Goal: Use online tool/utility: Use online tool/utility

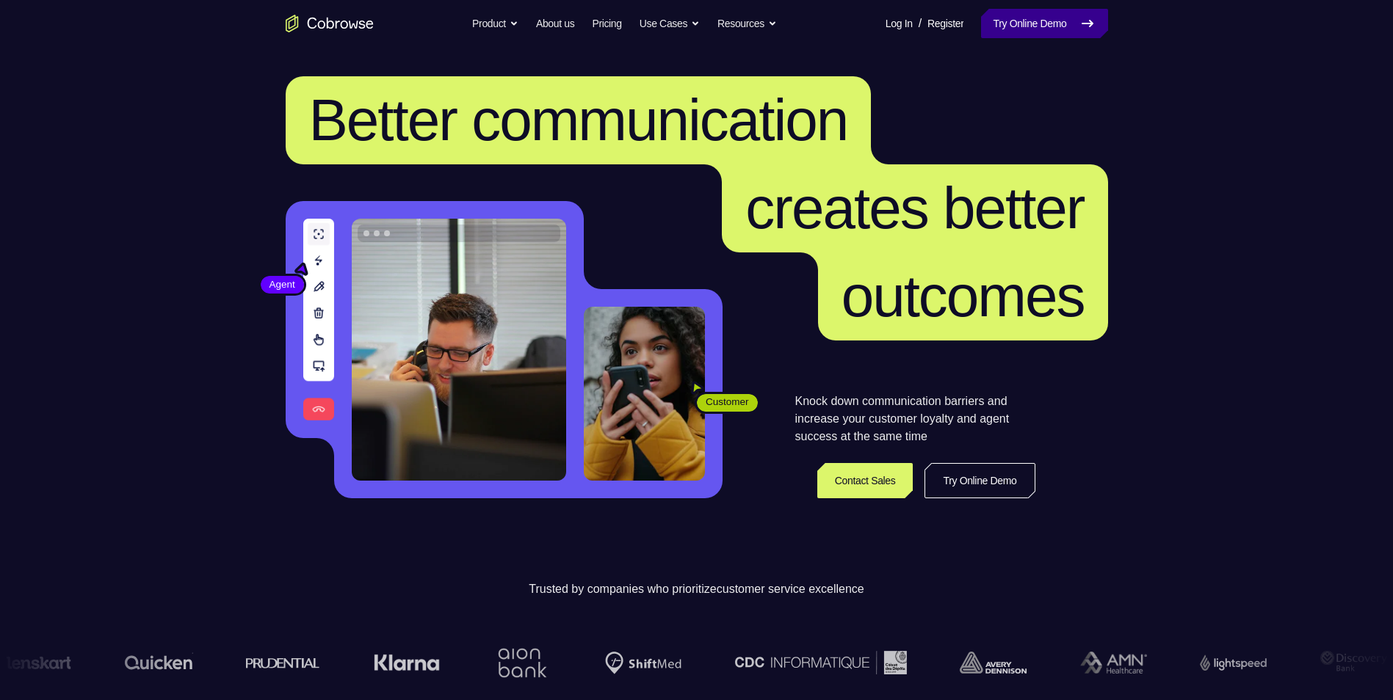
click at [1005, 32] on link "Try Online Demo" at bounding box center [1044, 23] width 126 height 29
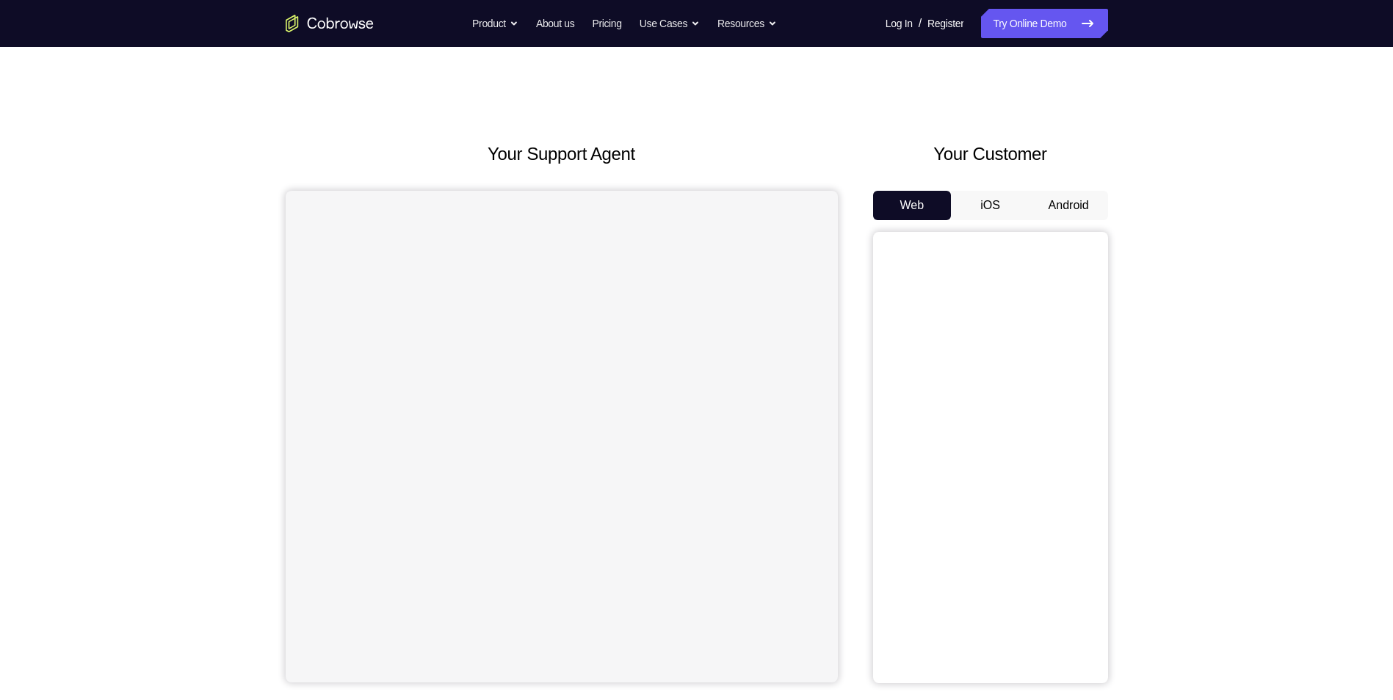
click at [1064, 208] on button "Android" at bounding box center [1068, 205] width 79 height 29
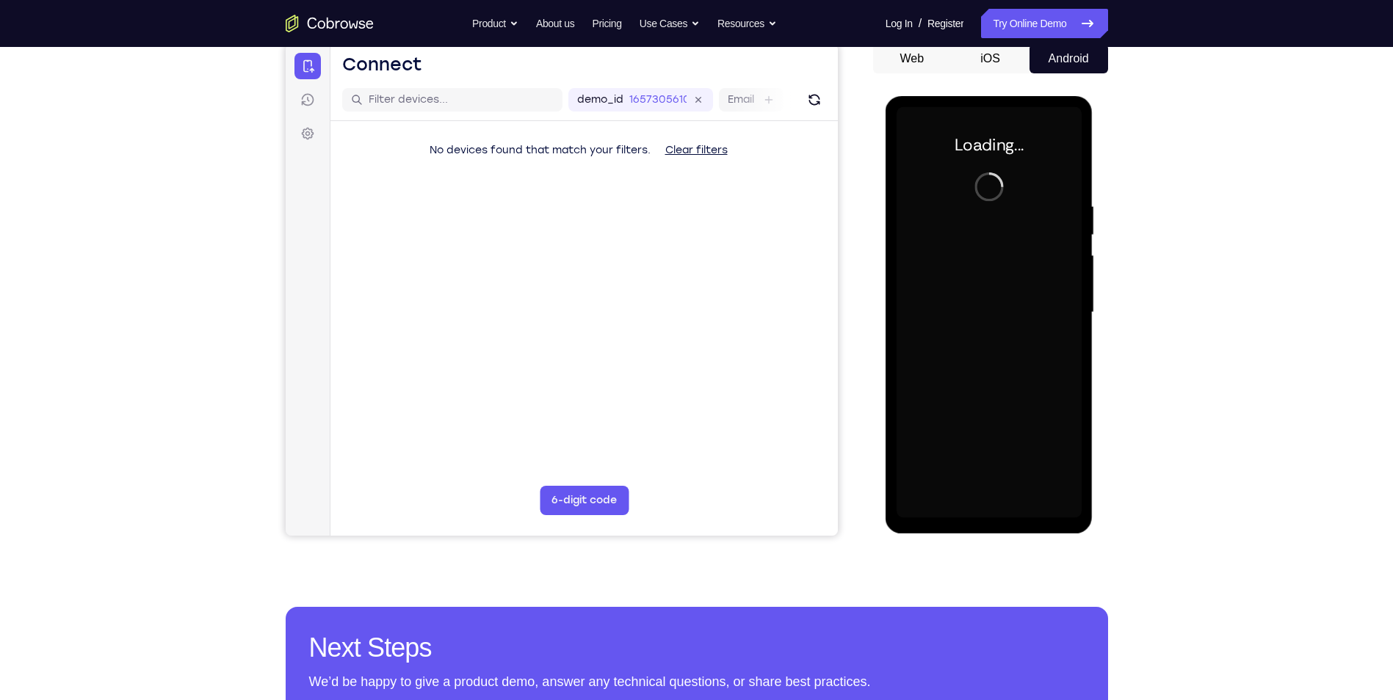
scroll to position [73, 0]
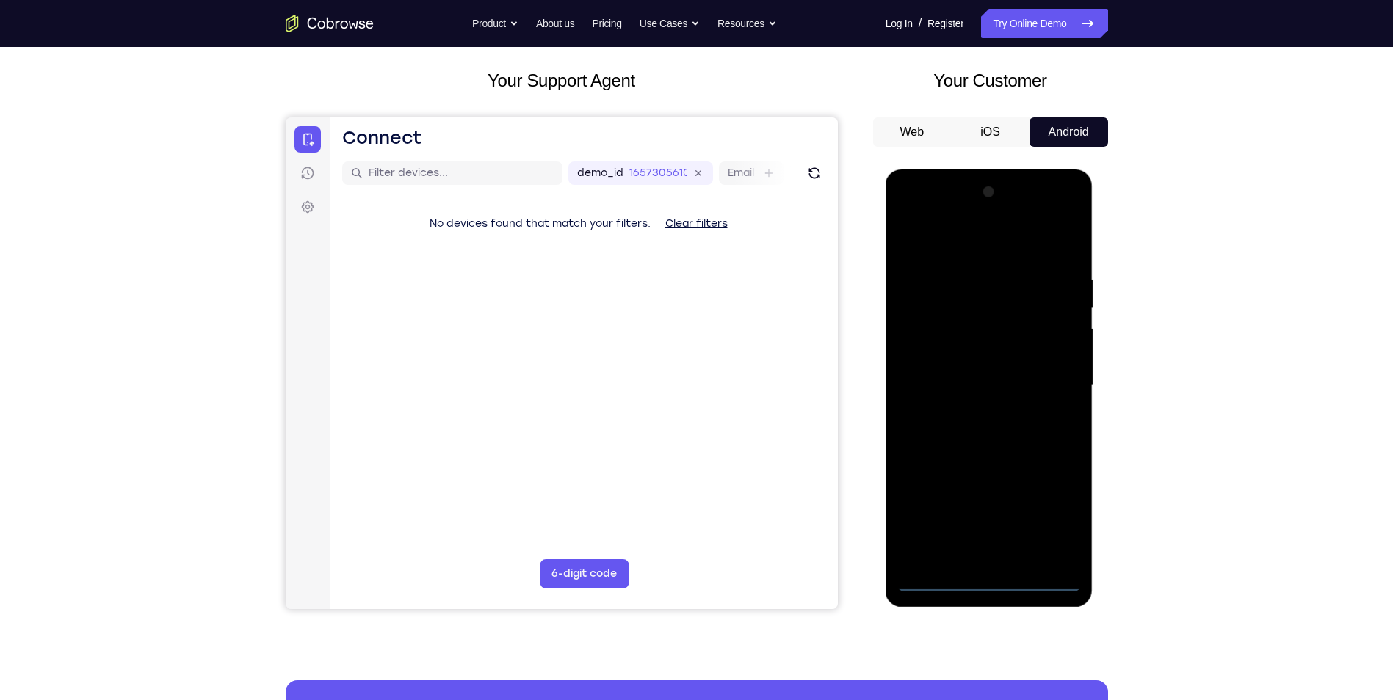
click at [993, 582] on div at bounding box center [988, 386] width 185 height 411
click at [1049, 517] on div at bounding box center [988, 386] width 185 height 411
click at [949, 239] on div at bounding box center [988, 386] width 185 height 411
click at [1051, 377] on div at bounding box center [988, 386] width 185 height 411
click at [973, 558] on div at bounding box center [988, 386] width 185 height 411
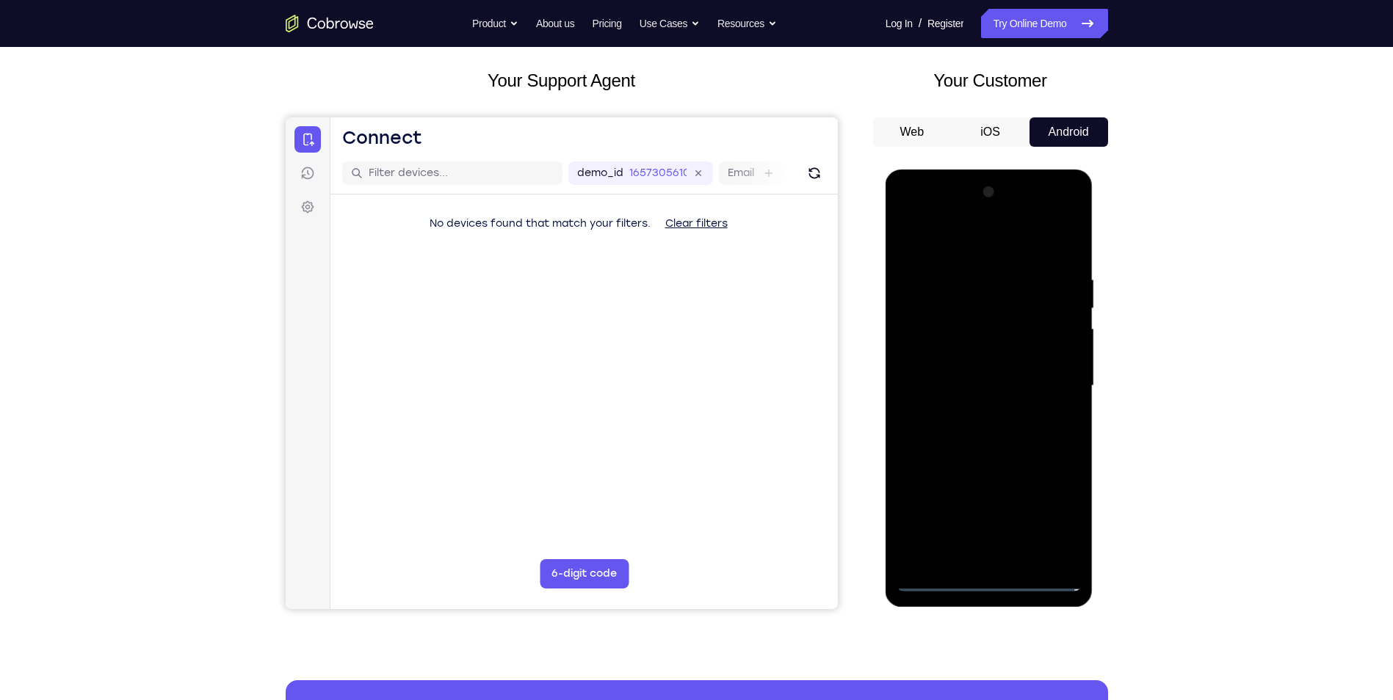
click at [966, 374] on div at bounding box center [988, 386] width 185 height 411
click at [961, 386] on div at bounding box center [988, 386] width 185 height 411
click at [975, 431] on div at bounding box center [988, 386] width 185 height 411
click at [984, 425] on div at bounding box center [988, 386] width 185 height 411
click at [994, 429] on div at bounding box center [988, 386] width 185 height 411
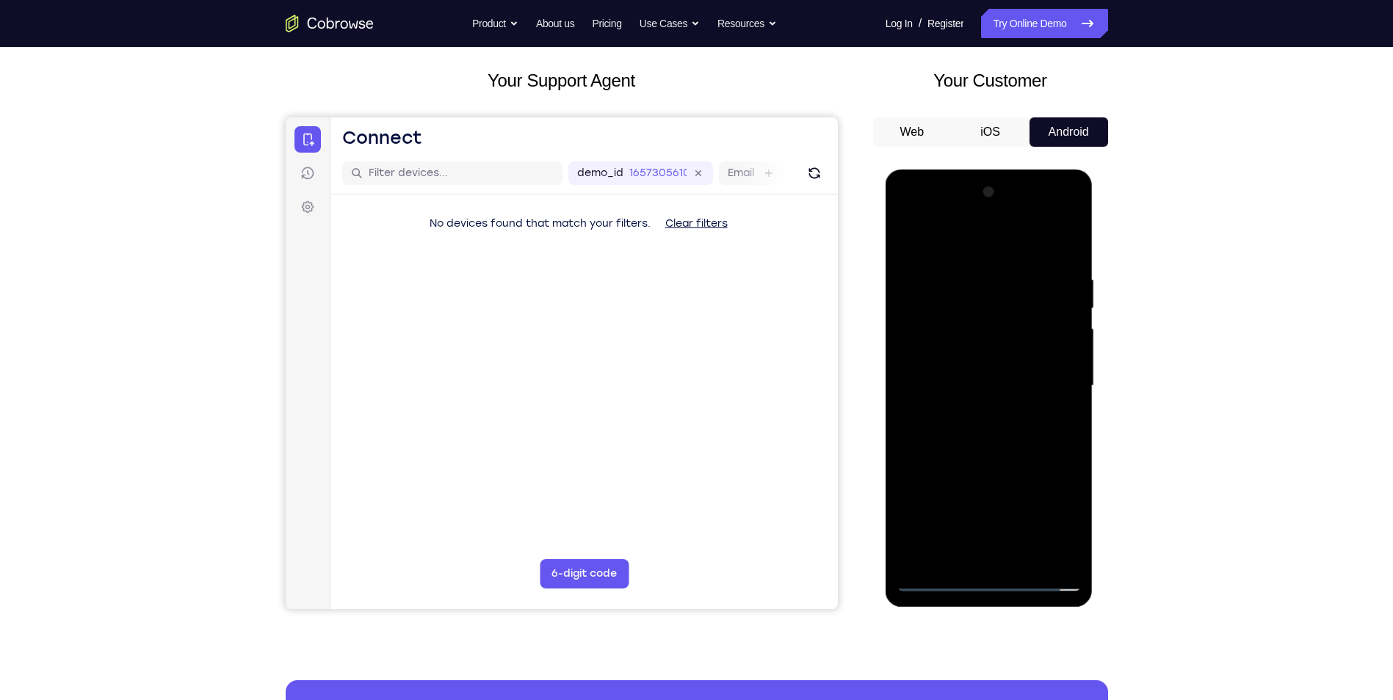
click at [976, 481] on div at bounding box center [988, 386] width 185 height 411
click at [993, 487] on div at bounding box center [988, 386] width 185 height 411
click at [1062, 364] on div at bounding box center [988, 386] width 185 height 411
drag, startPoint x: 1021, startPoint y: 497, endPoint x: 1023, endPoint y: 399, distance: 97.7
click at [1023, 399] on div at bounding box center [988, 386] width 185 height 411
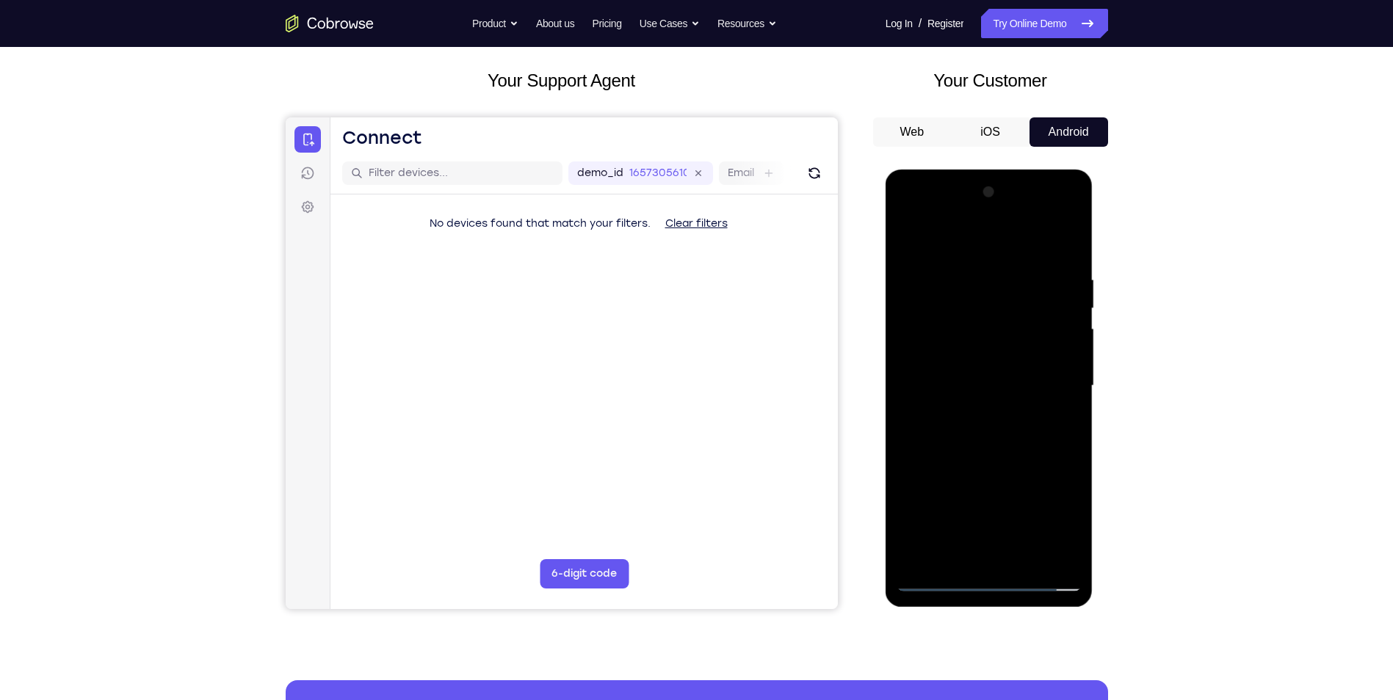
click at [1009, 551] on div at bounding box center [988, 386] width 185 height 411
click at [990, 401] on div at bounding box center [988, 386] width 185 height 411
click at [995, 337] on div at bounding box center [988, 386] width 185 height 411
click at [993, 449] on div at bounding box center [988, 386] width 185 height 411
click at [1026, 562] on div at bounding box center [988, 386] width 185 height 411
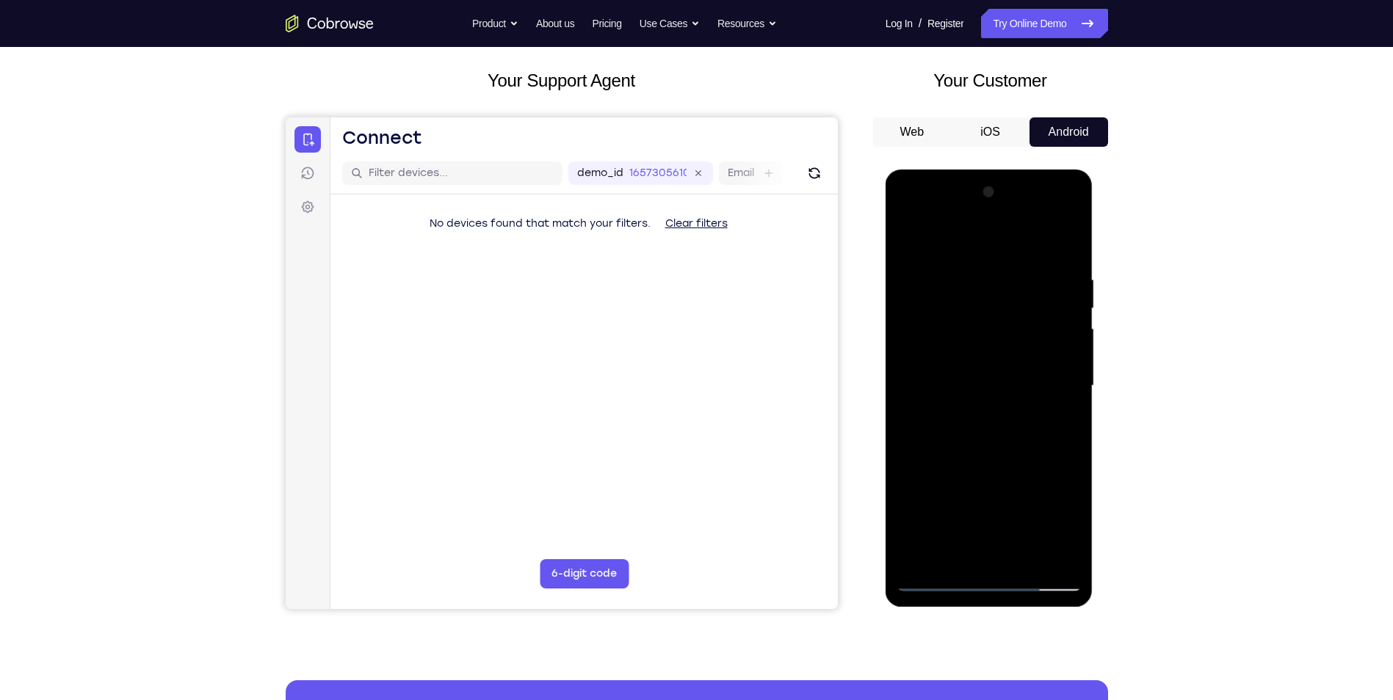
click at [996, 435] on div at bounding box center [988, 386] width 185 height 411
click at [1056, 413] on div at bounding box center [988, 386] width 185 height 411
click at [995, 342] on div at bounding box center [988, 386] width 185 height 411
click at [1061, 424] on div at bounding box center [988, 386] width 185 height 411
click at [910, 246] on div at bounding box center [988, 386] width 185 height 411
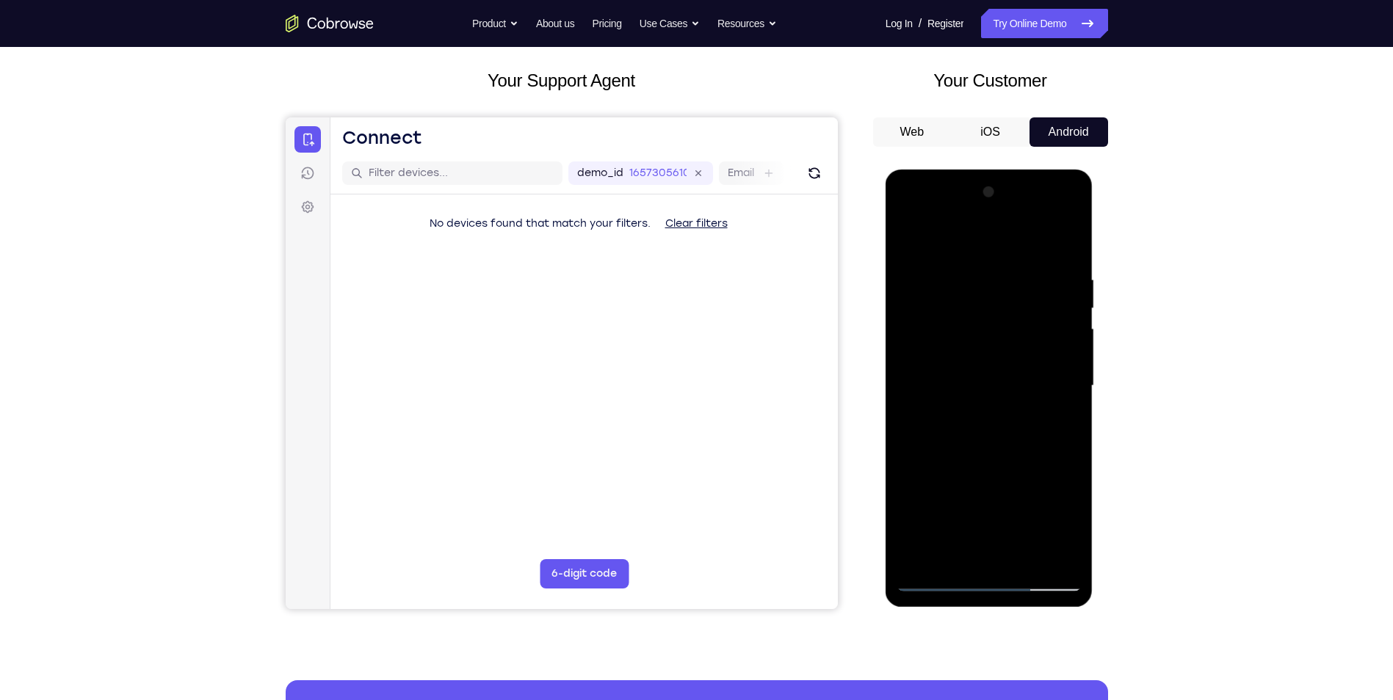
drag, startPoint x: 1007, startPoint y: 422, endPoint x: 1000, endPoint y: 370, distance: 52.6
click at [1000, 370] on div at bounding box center [988, 386] width 185 height 411
click at [983, 360] on div at bounding box center [988, 386] width 185 height 411
click at [905, 239] on div at bounding box center [988, 386] width 185 height 411
drag, startPoint x: 980, startPoint y: 480, endPoint x: 984, endPoint y: 429, distance: 50.8
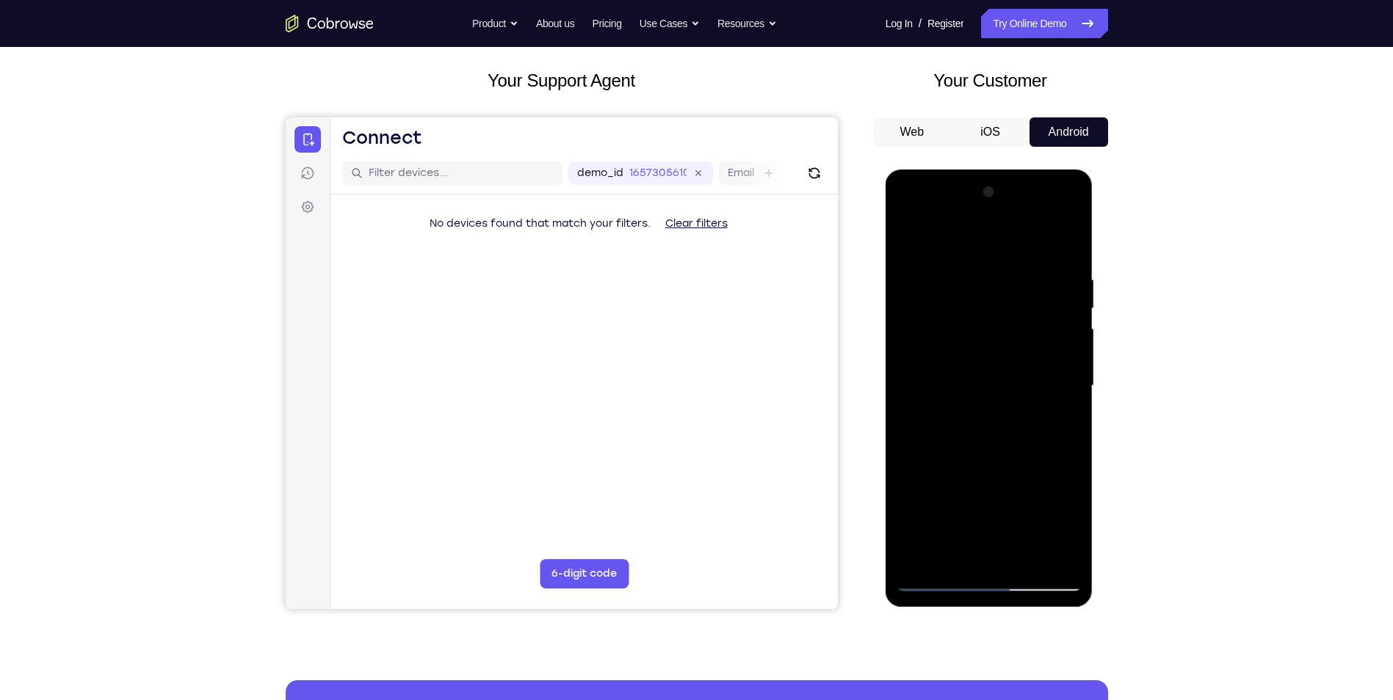
click at [984, 429] on div at bounding box center [988, 386] width 185 height 411
click at [977, 474] on div at bounding box center [988, 386] width 185 height 411
click at [906, 239] on div at bounding box center [988, 386] width 185 height 411
click at [1018, 463] on div at bounding box center [988, 386] width 185 height 411
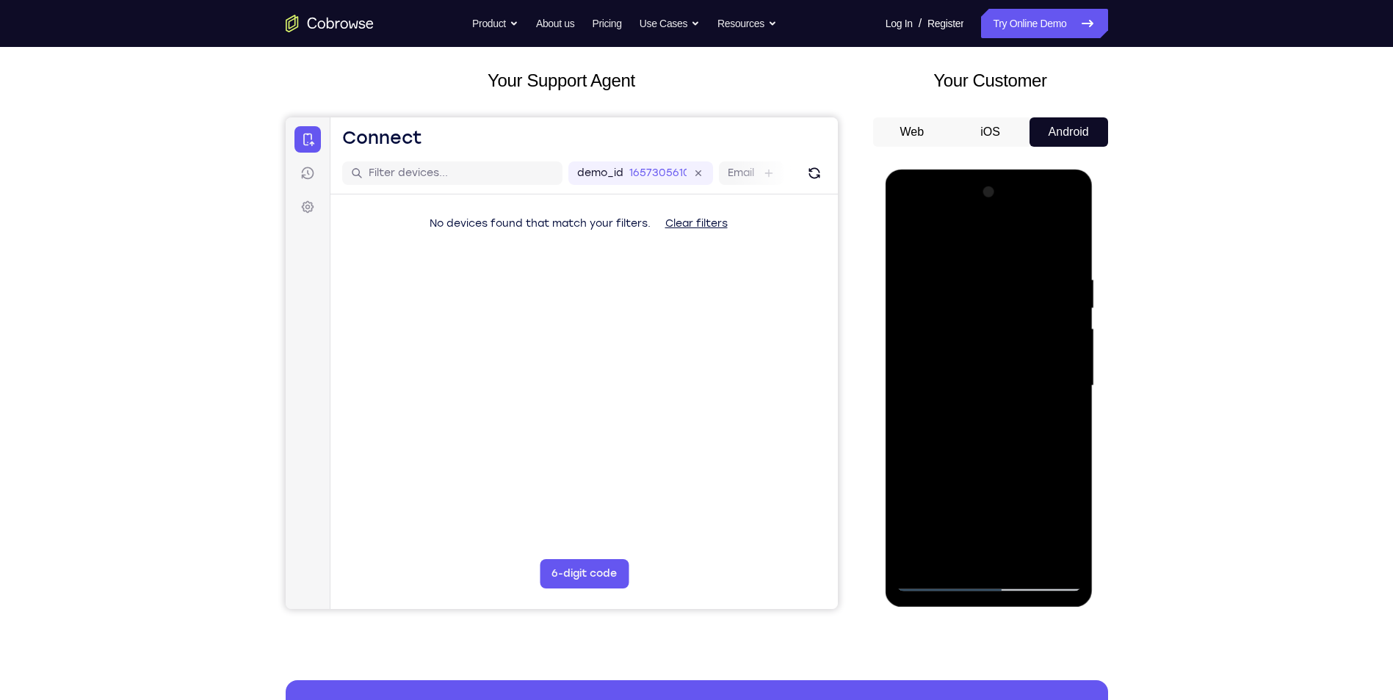
click at [1061, 556] on div at bounding box center [988, 386] width 185 height 411
click at [910, 239] on div at bounding box center [988, 386] width 185 height 411
click at [940, 303] on div at bounding box center [988, 386] width 185 height 411
click at [990, 413] on div at bounding box center [988, 386] width 185 height 411
click at [988, 343] on div at bounding box center [988, 386] width 185 height 411
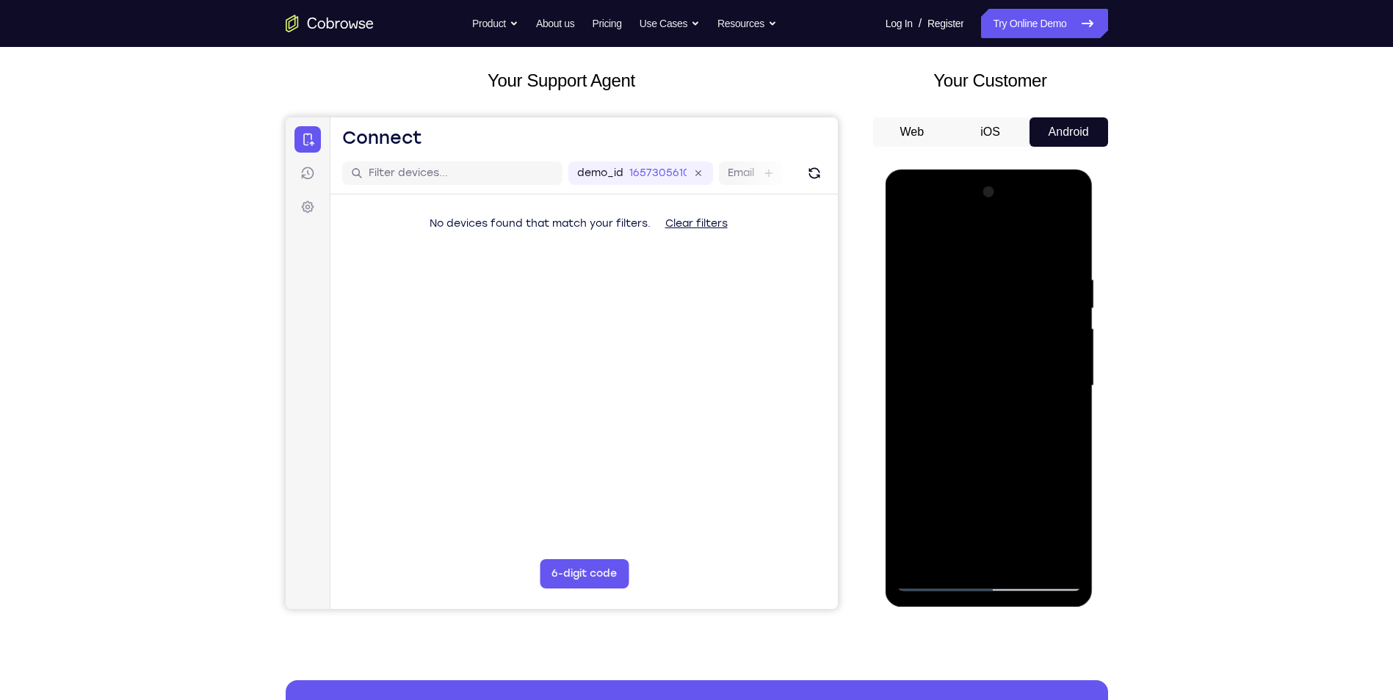
click at [993, 396] on div at bounding box center [988, 386] width 185 height 411
click at [952, 320] on div at bounding box center [988, 386] width 185 height 411
click at [975, 366] on div at bounding box center [988, 386] width 185 height 411
click at [980, 375] on div at bounding box center [988, 386] width 185 height 411
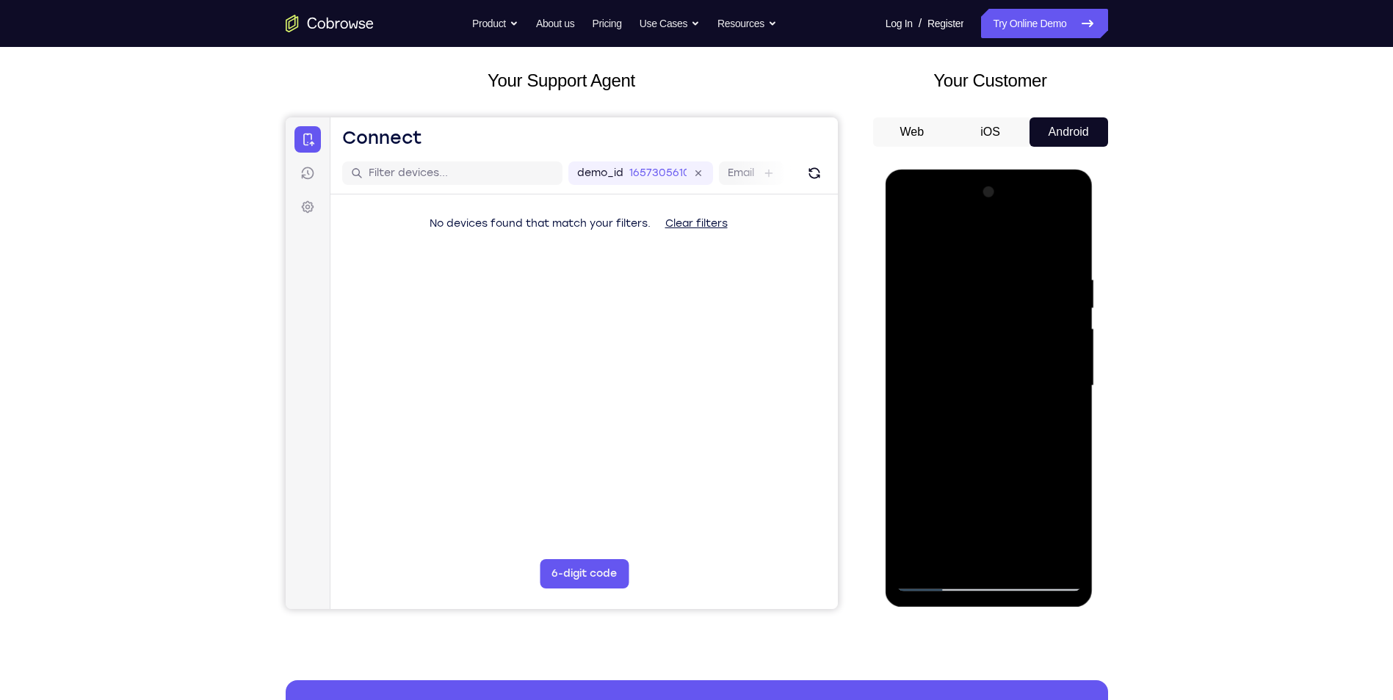
click at [1067, 255] on div at bounding box center [988, 386] width 185 height 411
click at [911, 243] on div at bounding box center [988, 386] width 185 height 411
click at [1073, 244] on div at bounding box center [988, 386] width 185 height 411
click at [1025, 556] on div at bounding box center [988, 386] width 185 height 411
drag, startPoint x: 996, startPoint y: 465, endPoint x: 1001, endPoint y: 421, distance: 45.1
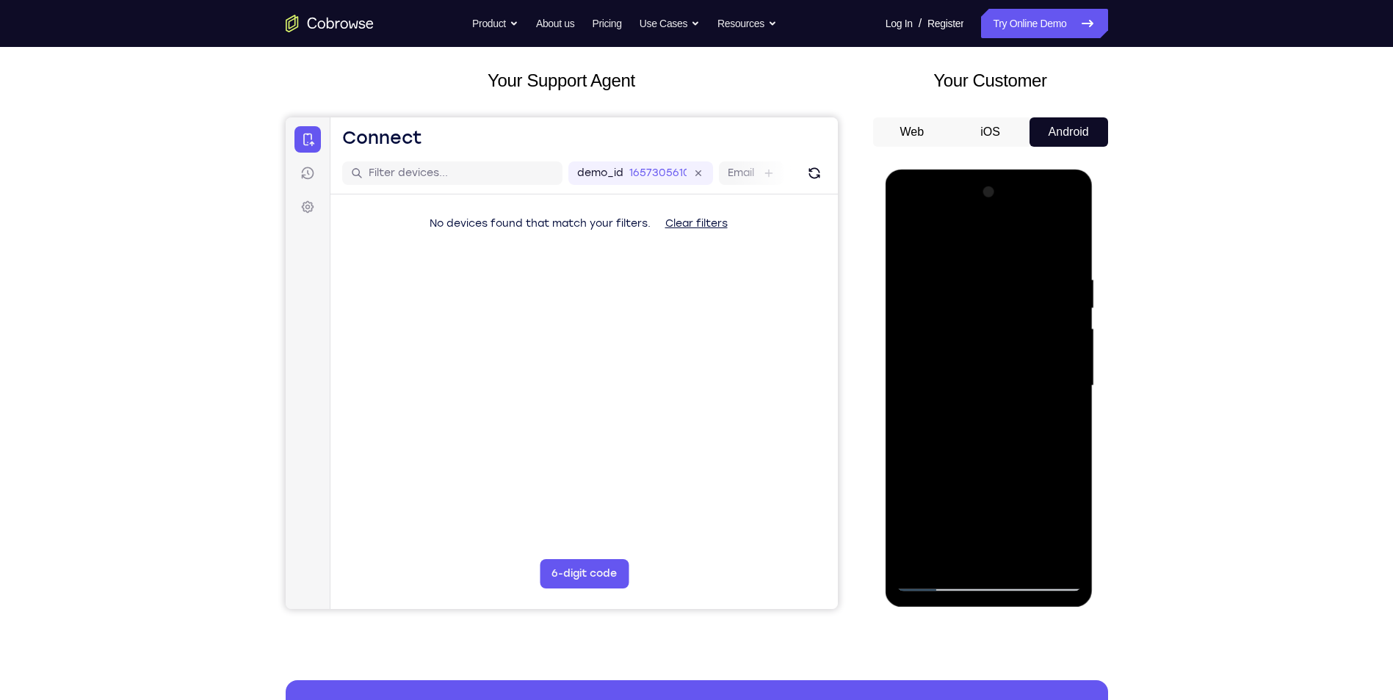
click at [1001, 421] on div at bounding box center [988, 386] width 185 height 411
drag, startPoint x: 987, startPoint y: 388, endPoint x: 993, endPoint y: 474, distance: 85.4
click at [993, 474] on div at bounding box center [988, 386] width 185 height 411
click at [968, 450] on div at bounding box center [988, 386] width 185 height 411
click at [908, 239] on div at bounding box center [988, 386] width 185 height 411
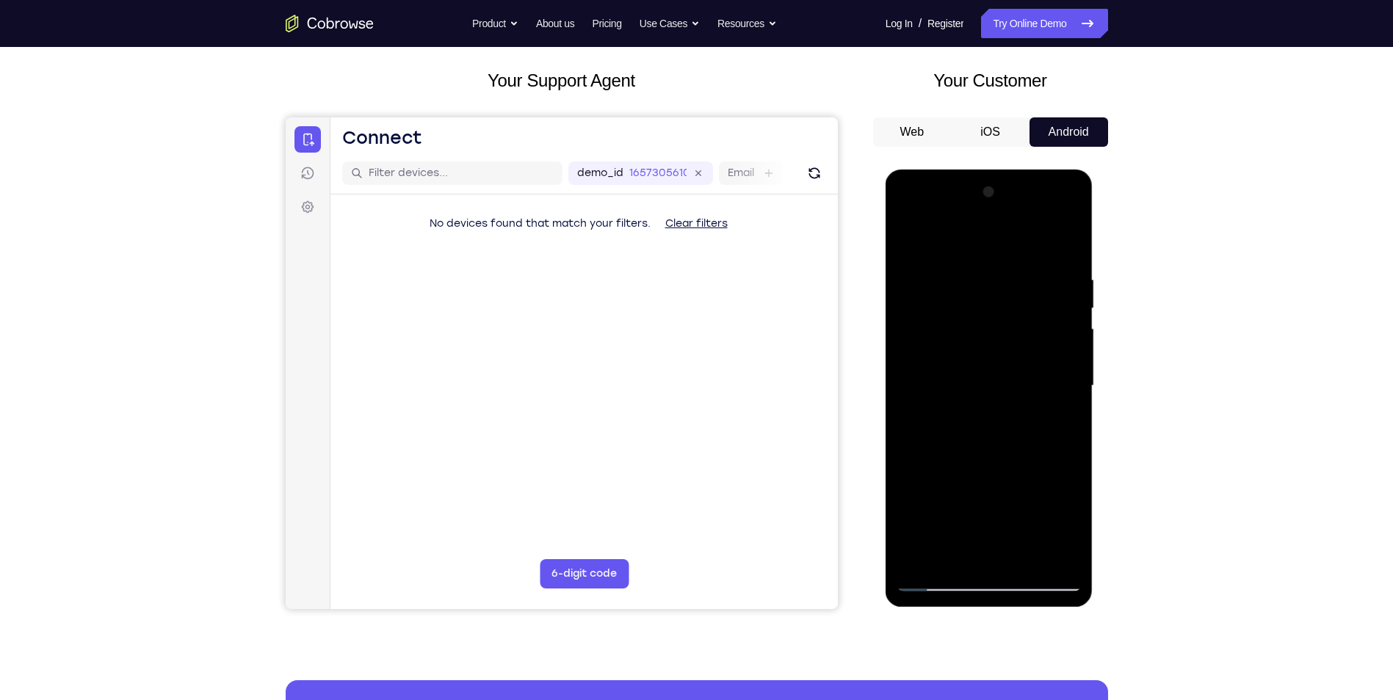
drag, startPoint x: 967, startPoint y: 532, endPoint x: 962, endPoint y: 399, distance: 133.0
click at [962, 399] on div at bounding box center [988, 386] width 185 height 411
click at [965, 349] on div at bounding box center [988, 386] width 185 height 411
click at [910, 244] on div at bounding box center [988, 386] width 185 height 411
drag, startPoint x: 962, startPoint y: 446, endPoint x: 935, endPoint y: 333, distance: 116.8
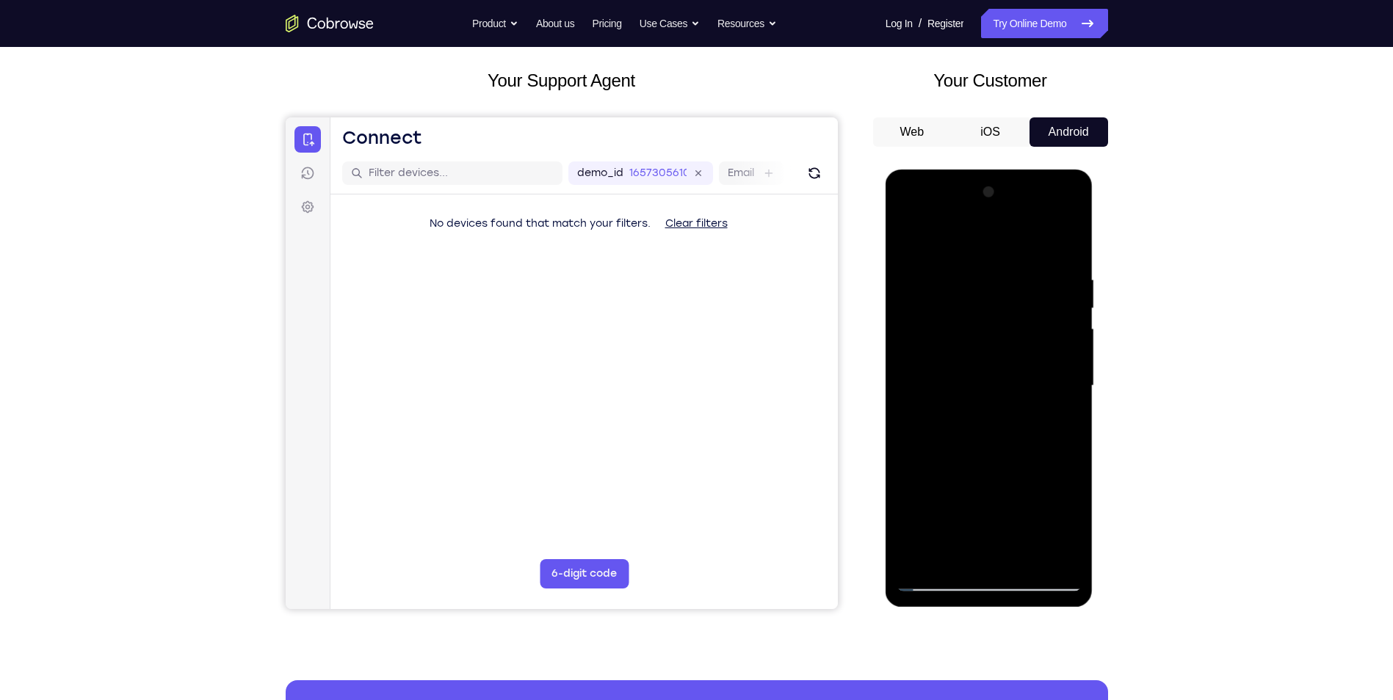
click at [935, 333] on div at bounding box center [988, 386] width 185 height 411
click at [916, 238] on div at bounding box center [988, 386] width 185 height 411
click at [962, 268] on div at bounding box center [988, 386] width 185 height 411
click at [1058, 297] on div at bounding box center [988, 386] width 185 height 411
click at [1055, 267] on div at bounding box center [988, 386] width 185 height 411
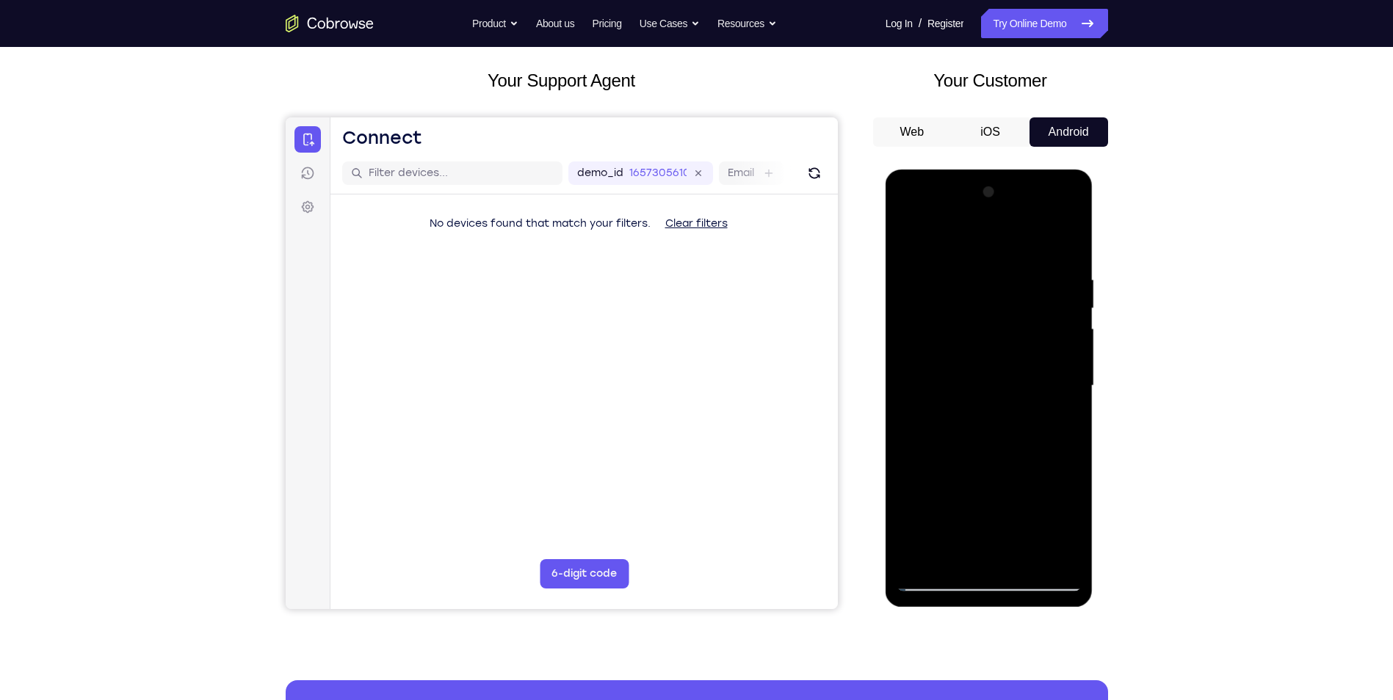
click at [1055, 267] on div at bounding box center [988, 386] width 185 height 411
click at [1065, 245] on div at bounding box center [988, 386] width 185 height 411
click at [1022, 556] on div at bounding box center [988, 386] width 185 height 411
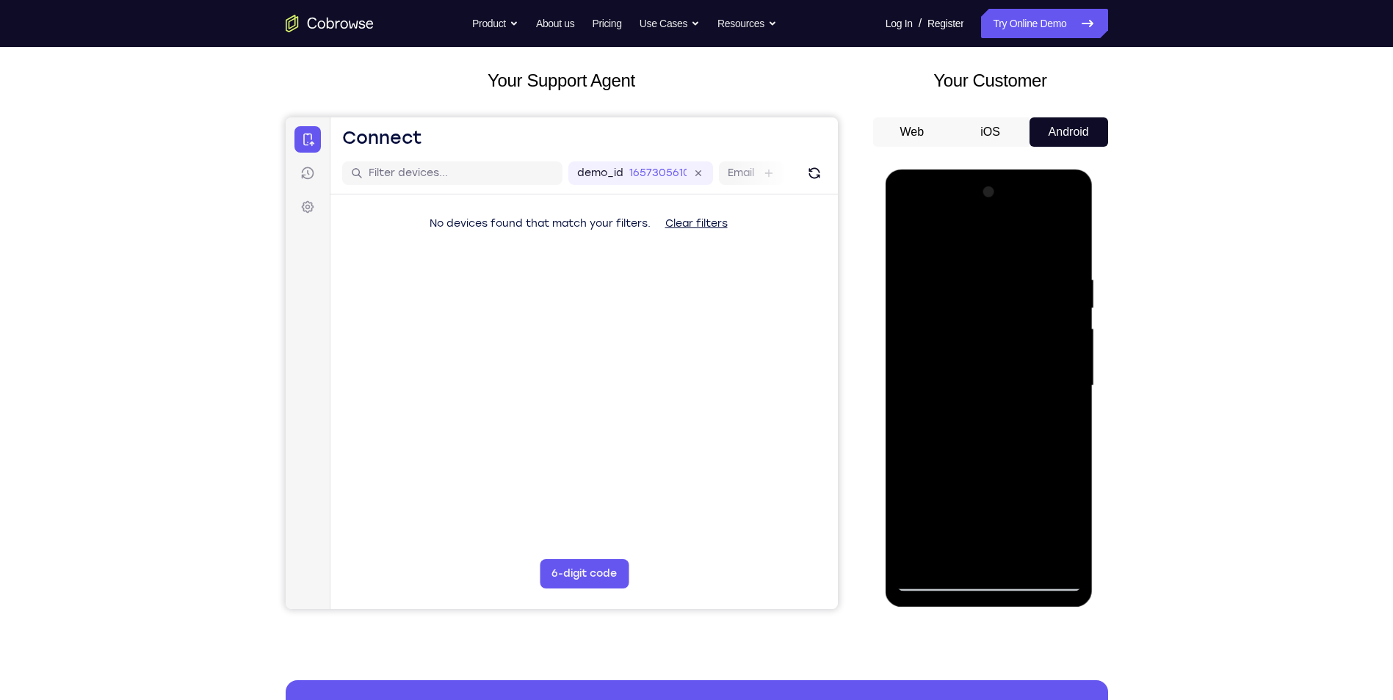
click at [982, 341] on div at bounding box center [988, 386] width 185 height 411
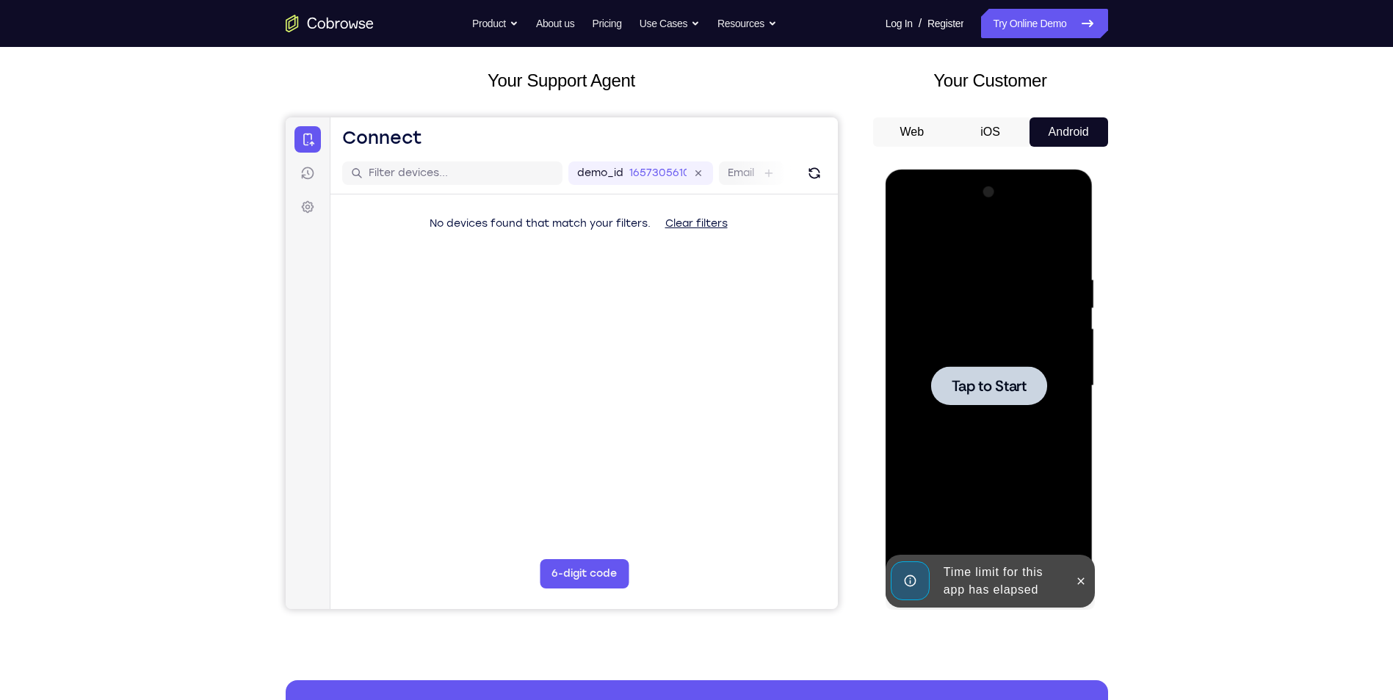
click at [982, 343] on div at bounding box center [988, 386] width 185 height 411
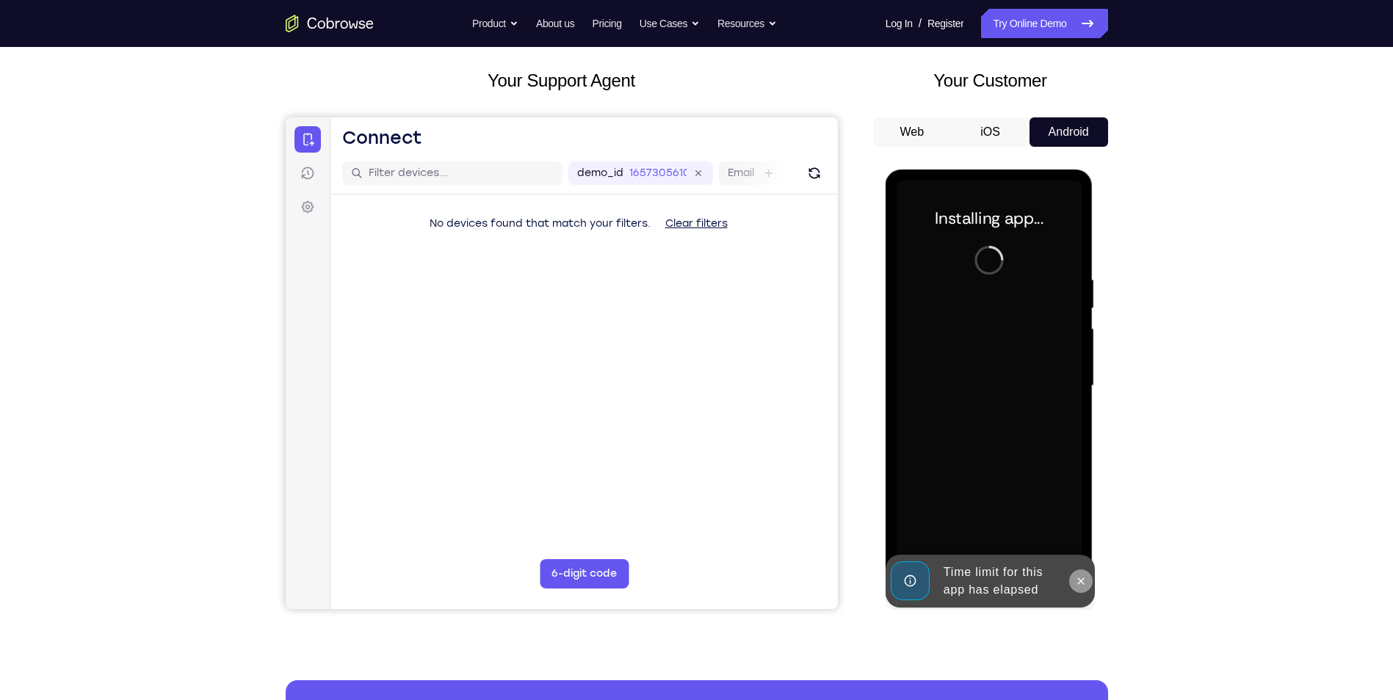
click at [1075, 581] on icon at bounding box center [1081, 582] width 12 height 12
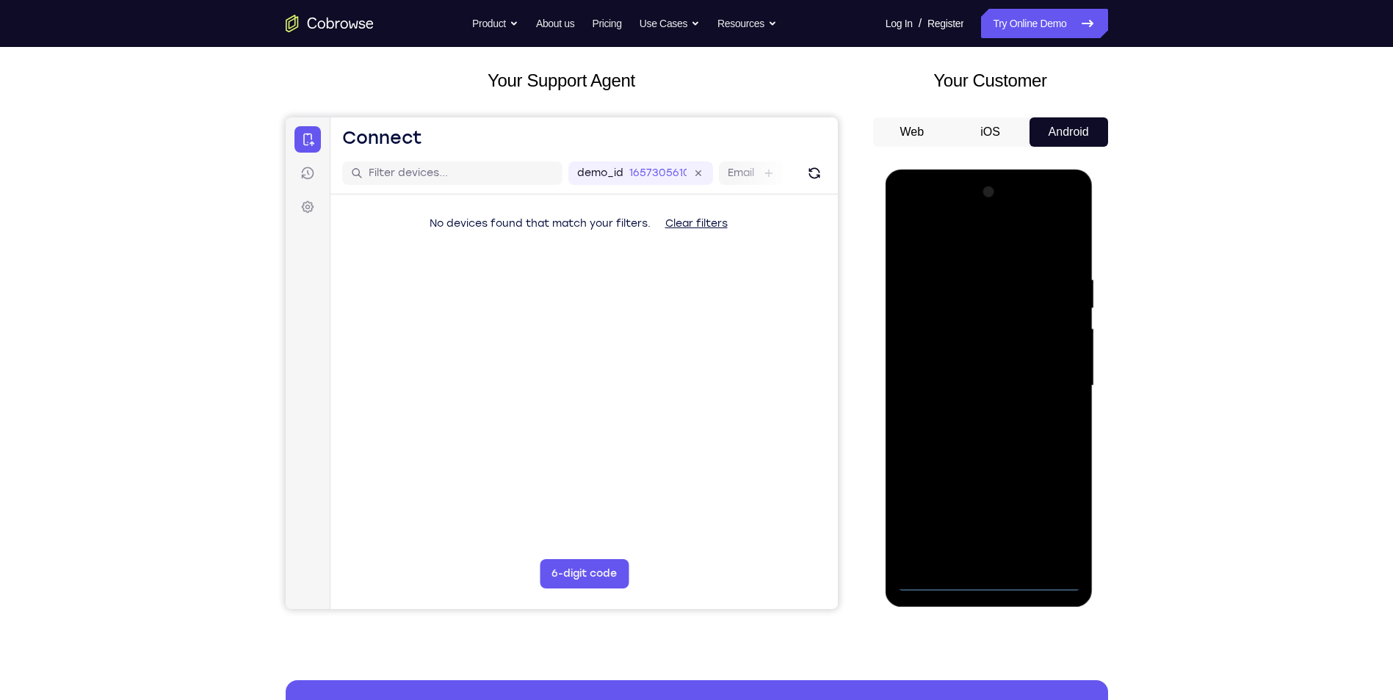
click at [994, 587] on div at bounding box center [988, 386] width 185 height 411
click at [1057, 509] on div at bounding box center [988, 386] width 185 height 411
click at [930, 236] on div at bounding box center [988, 386] width 185 height 411
click at [1054, 382] on div at bounding box center [988, 386] width 185 height 411
click at [984, 514] on div at bounding box center [988, 386] width 185 height 411
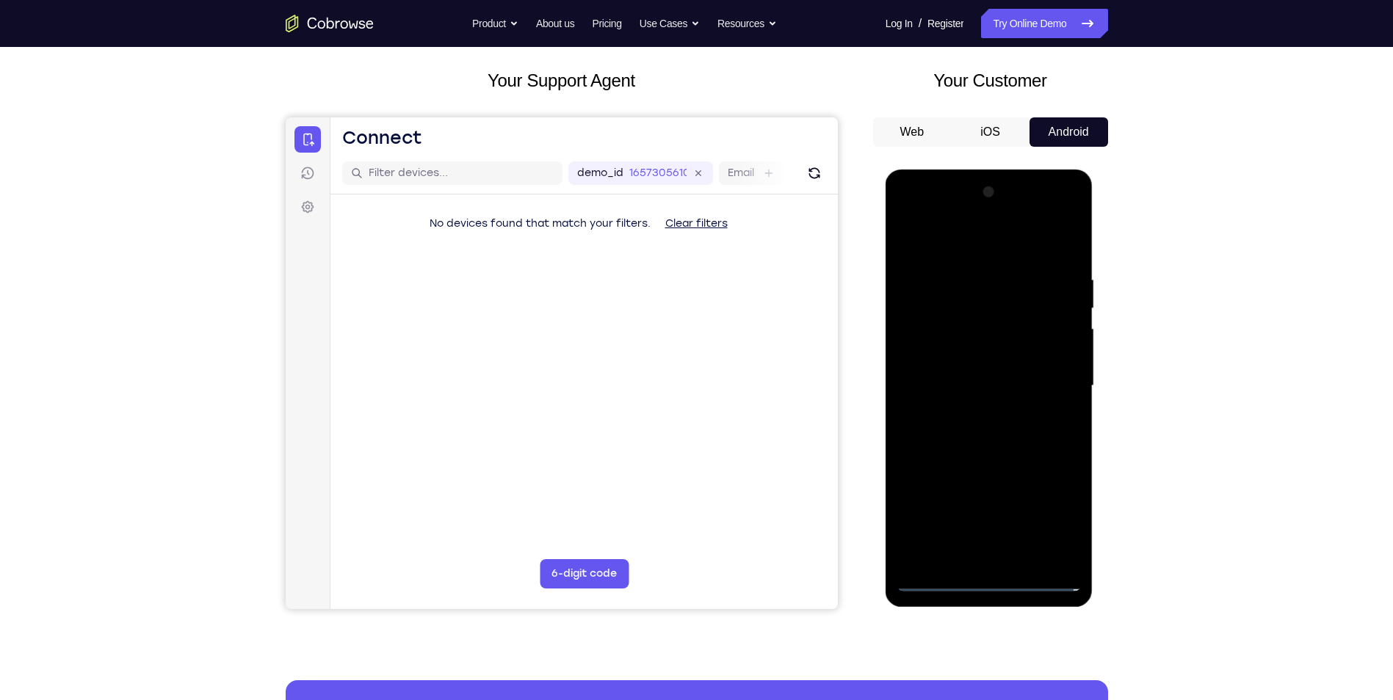
click at [977, 416] on div at bounding box center [988, 386] width 185 height 411
click at [982, 369] on div at bounding box center [988, 386] width 185 height 411
click at [993, 383] on div at bounding box center [988, 386] width 185 height 411
click at [1061, 407] on div at bounding box center [988, 386] width 185 height 411
click at [981, 385] on div at bounding box center [988, 386] width 185 height 411
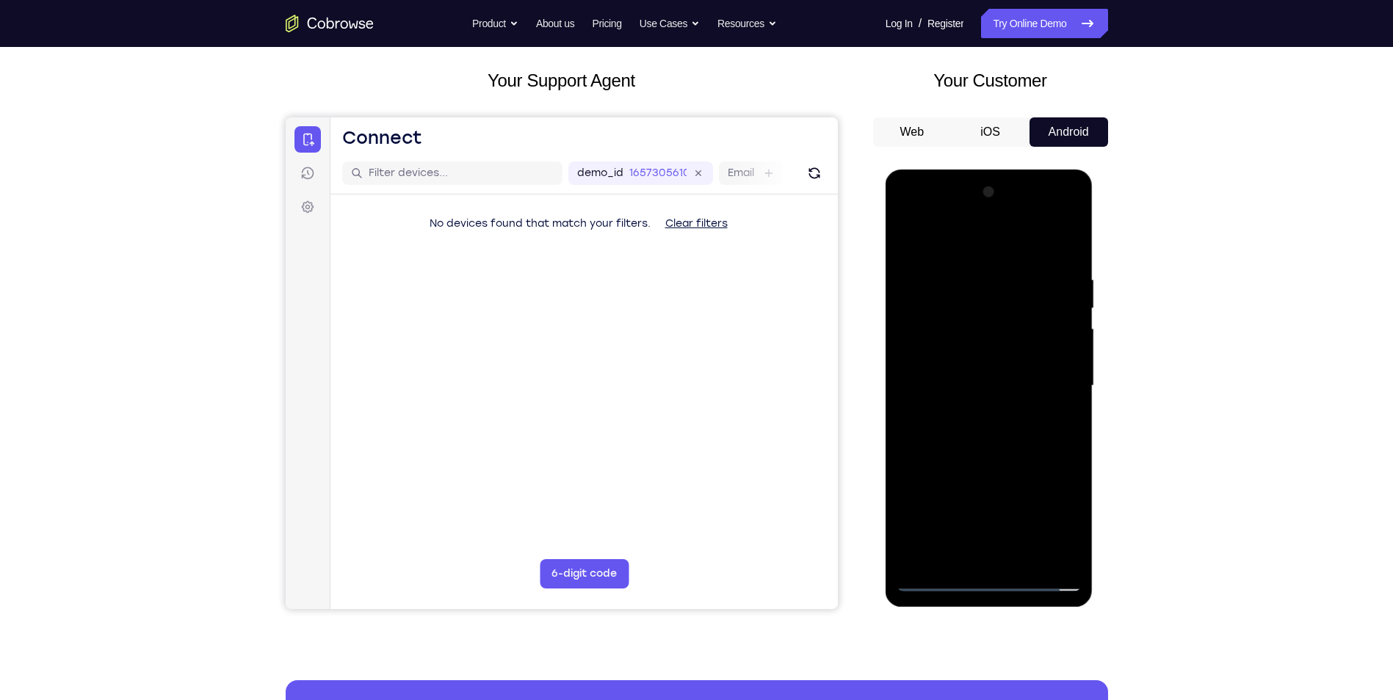
click at [1009, 432] on div at bounding box center [988, 386] width 185 height 411
click at [987, 490] on div at bounding box center [988, 386] width 185 height 411
click at [1067, 363] on div at bounding box center [988, 386] width 185 height 411
drag, startPoint x: 993, startPoint y: 486, endPoint x: 996, endPoint y: 398, distance: 88.1
click at [996, 398] on div at bounding box center [988, 386] width 185 height 411
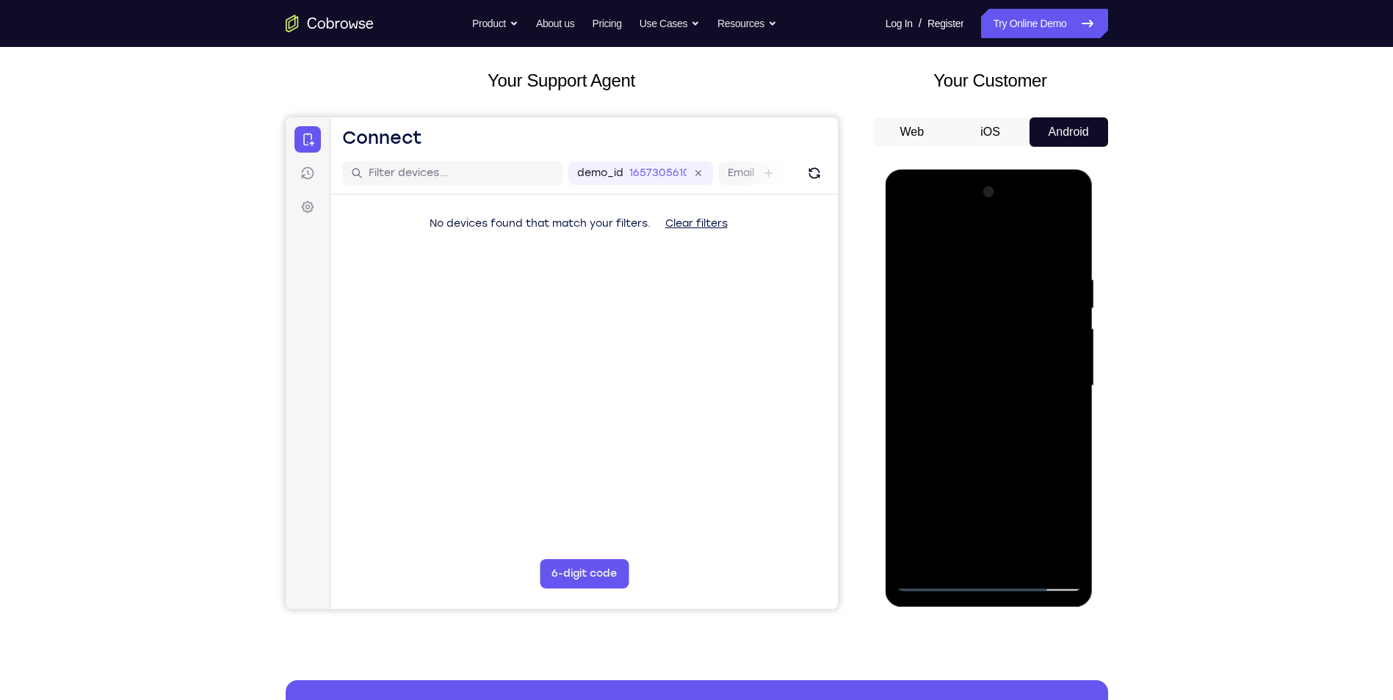
click at [987, 548] on div at bounding box center [988, 386] width 185 height 411
click at [964, 395] on div at bounding box center [988, 386] width 185 height 411
click at [1001, 315] on div at bounding box center [988, 386] width 185 height 411
click at [979, 450] on div at bounding box center [988, 386] width 185 height 411
click at [1021, 559] on div at bounding box center [988, 386] width 185 height 411
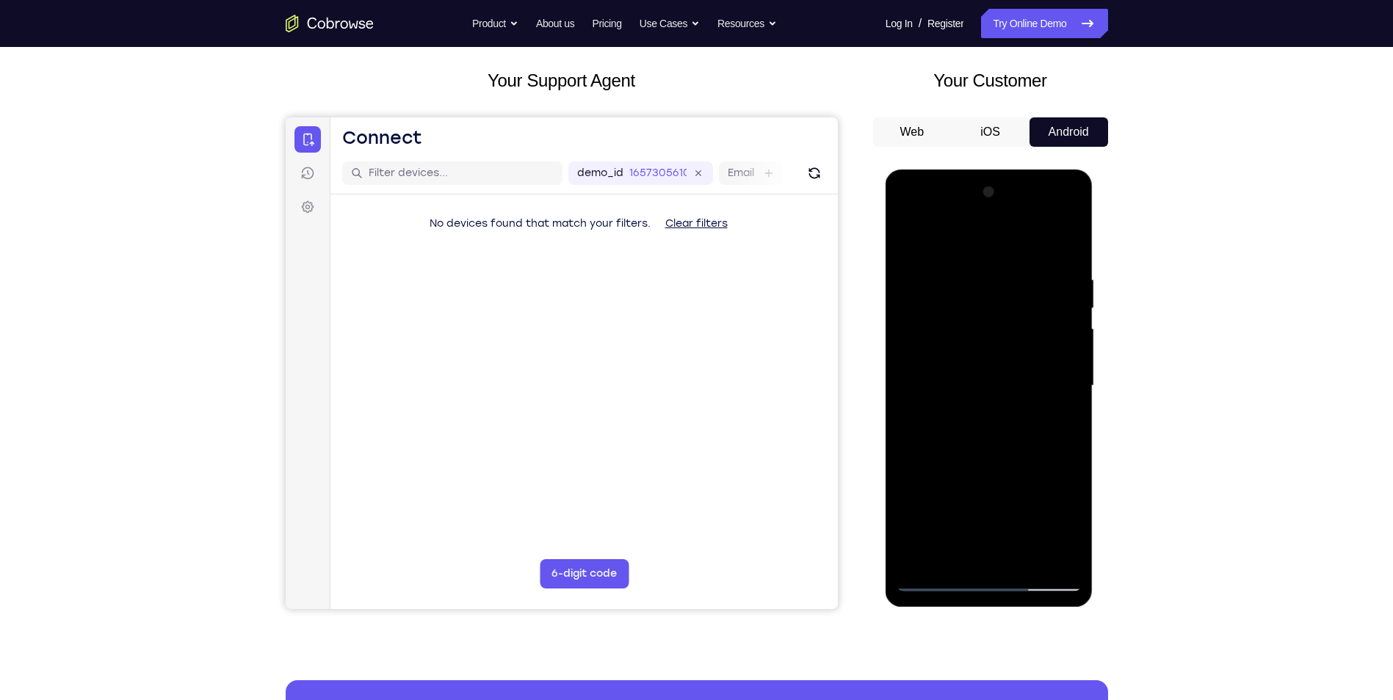
click at [1007, 460] on div at bounding box center [988, 386] width 185 height 411
click at [1026, 556] on div at bounding box center [988, 386] width 185 height 411
click at [987, 443] on div at bounding box center [988, 386] width 185 height 411
click at [1048, 409] on div at bounding box center [988, 386] width 185 height 411
click at [1001, 352] on div at bounding box center [988, 386] width 185 height 411
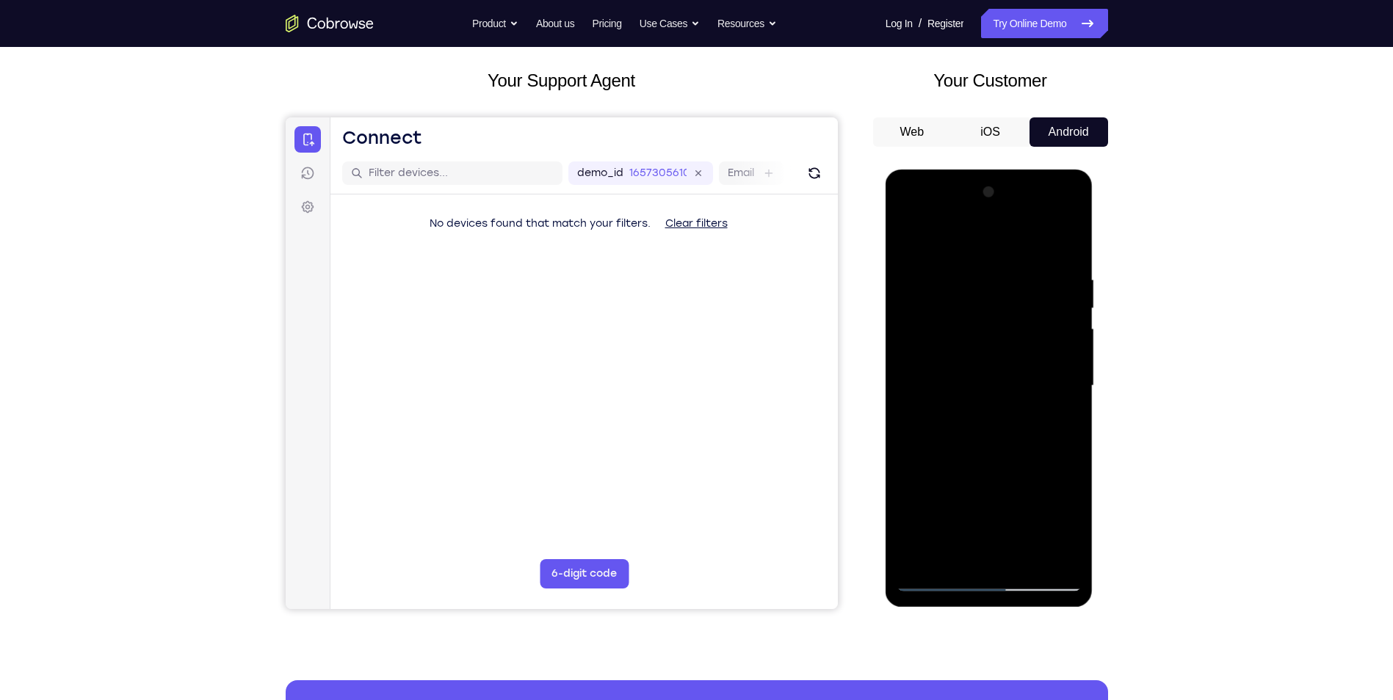
click at [908, 236] on div at bounding box center [988, 386] width 185 height 411
drag, startPoint x: 973, startPoint y: 435, endPoint x: 965, endPoint y: 339, distance: 96.5
click at [965, 339] on div at bounding box center [988, 386] width 185 height 411
drag, startPoint x: 983, startPoint y: 449, endPoint x: 978, endPoint y: 367, distance: 82.4
click at [978, 367] on div at bounding box center [988, 386] width 185 height 411
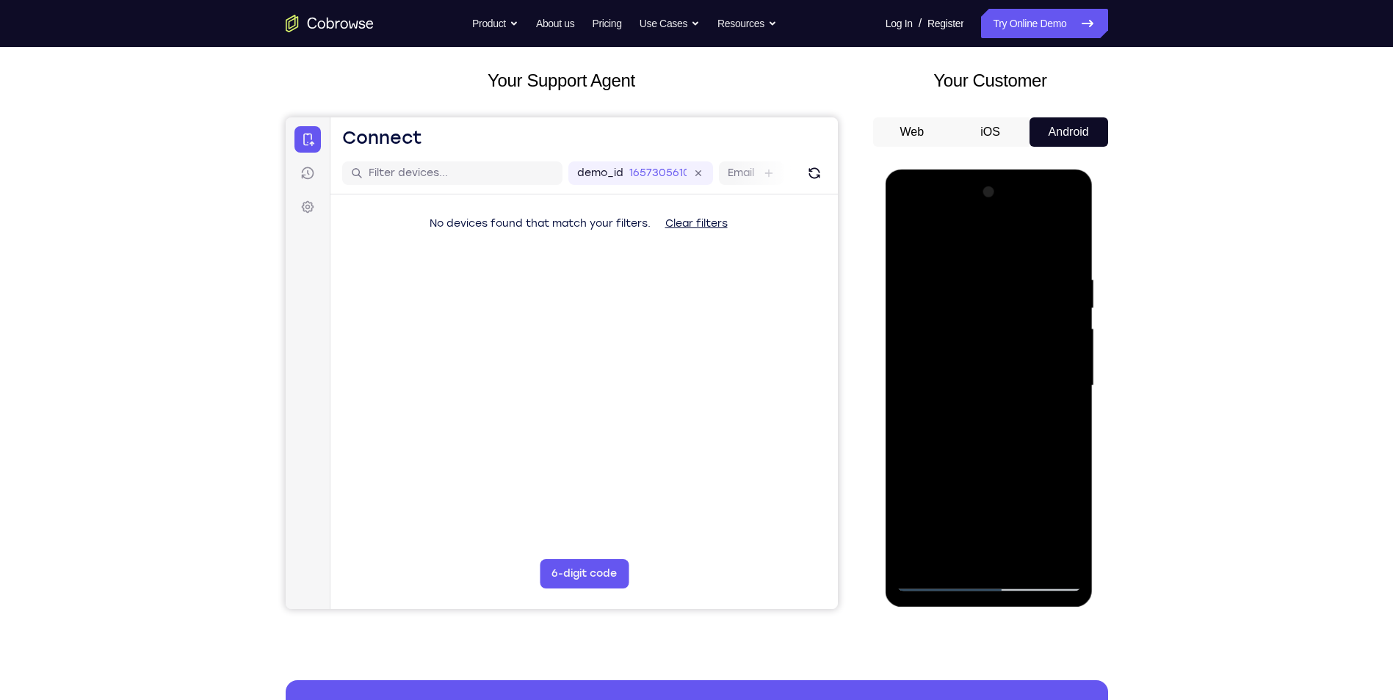
drag, startPoint x: 997, startPoint y: 450, endPoint x: 996, endPoint y: 537, distance: 87.4
click at [996, 537] on div at bounding box center [988, 386] width 185 height 411
click at [1072, 307] on div at bounding box center [988, 386] width 185 height 411
click at [913, 235] on div at bounding box center [988, 386] width 185 height 411
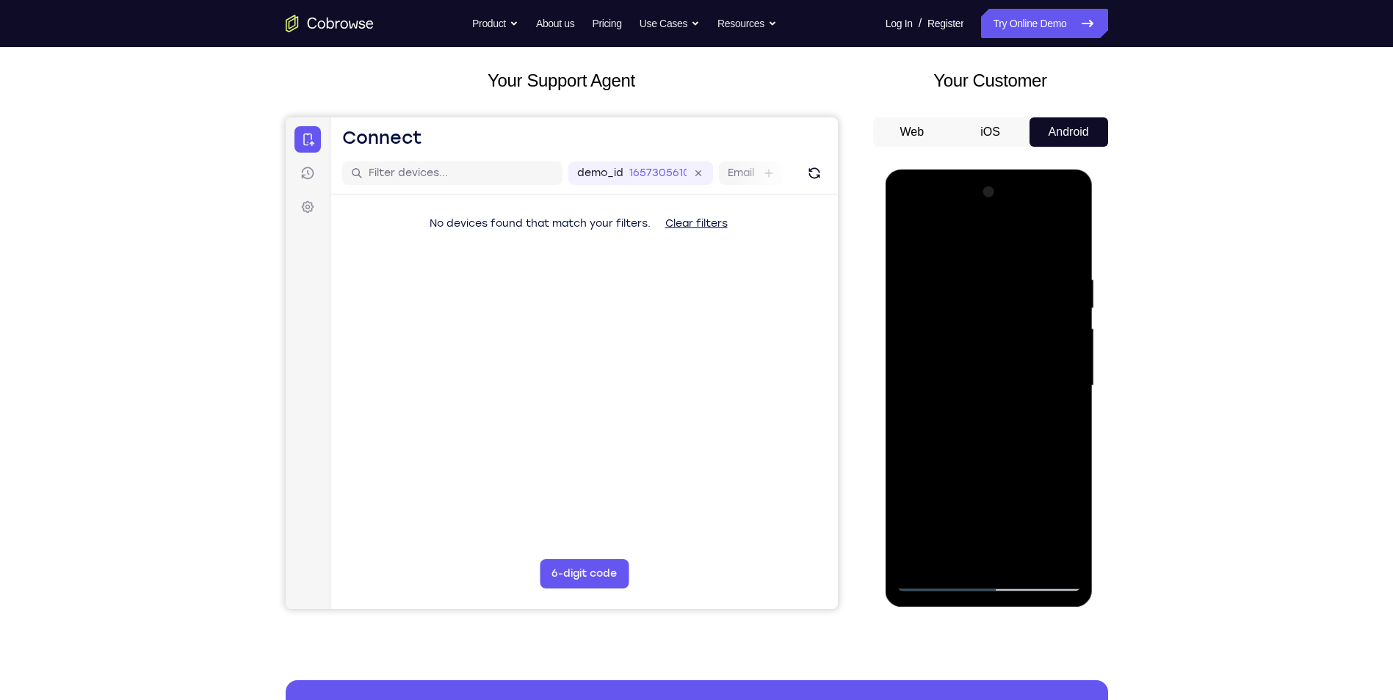
click at [971, 283] on div at bounding box center [988, 386] width 185 height 411
click at [1030, 319] on div at bounding box center [988, 386] width 185 height 411
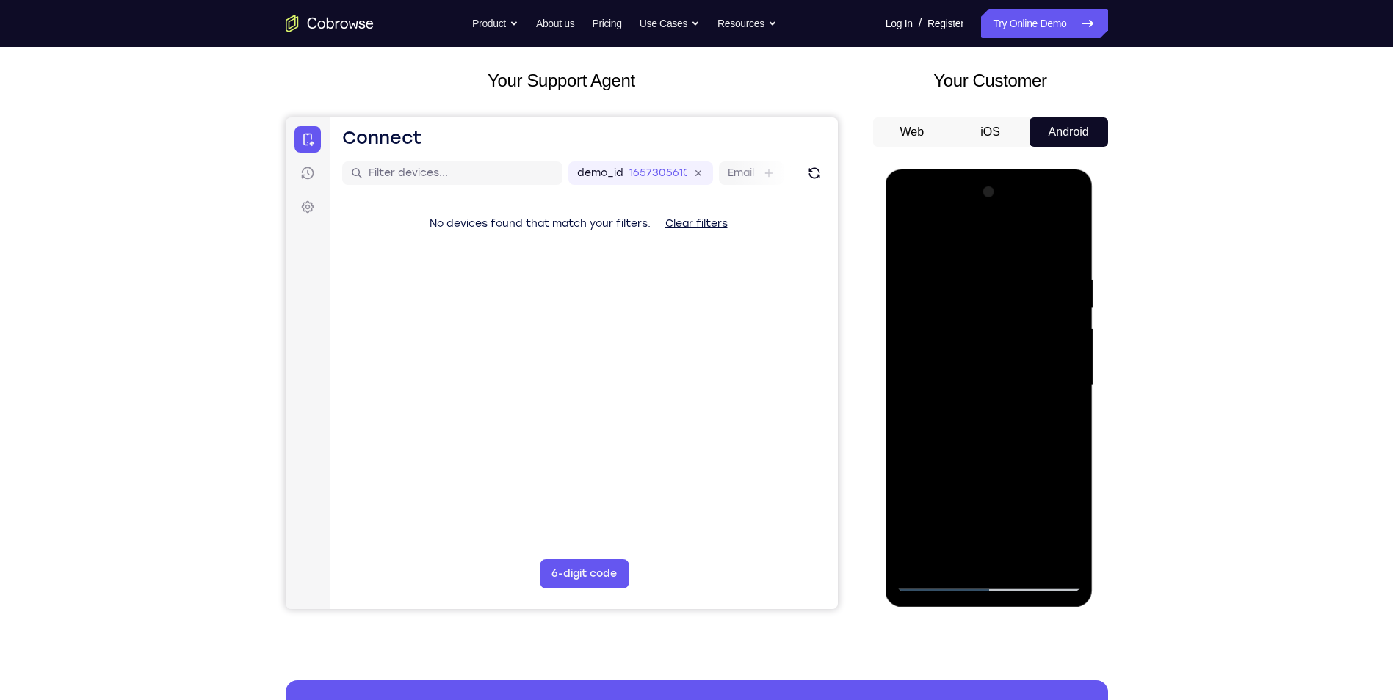
click at [1065, 243] on div at bounding box center [988, 386] width 185 height 411
drag, startPoint x: 1077, startPoint y: 402, endPoint x: 1103, endPoint y: 512, distance: 113.1
click at [1095, 512] on html "Online web based iOS Simulators and Android Emulators. Run iPhone, iPad, Mobile…" at bounding box center [989, 390] width 209 height 440
click at [970, 273] on div at bounding box center [988, 386] width 185 height 411
click at [1067, 244] on div at bounding box center [988, 386] width 185 height 411
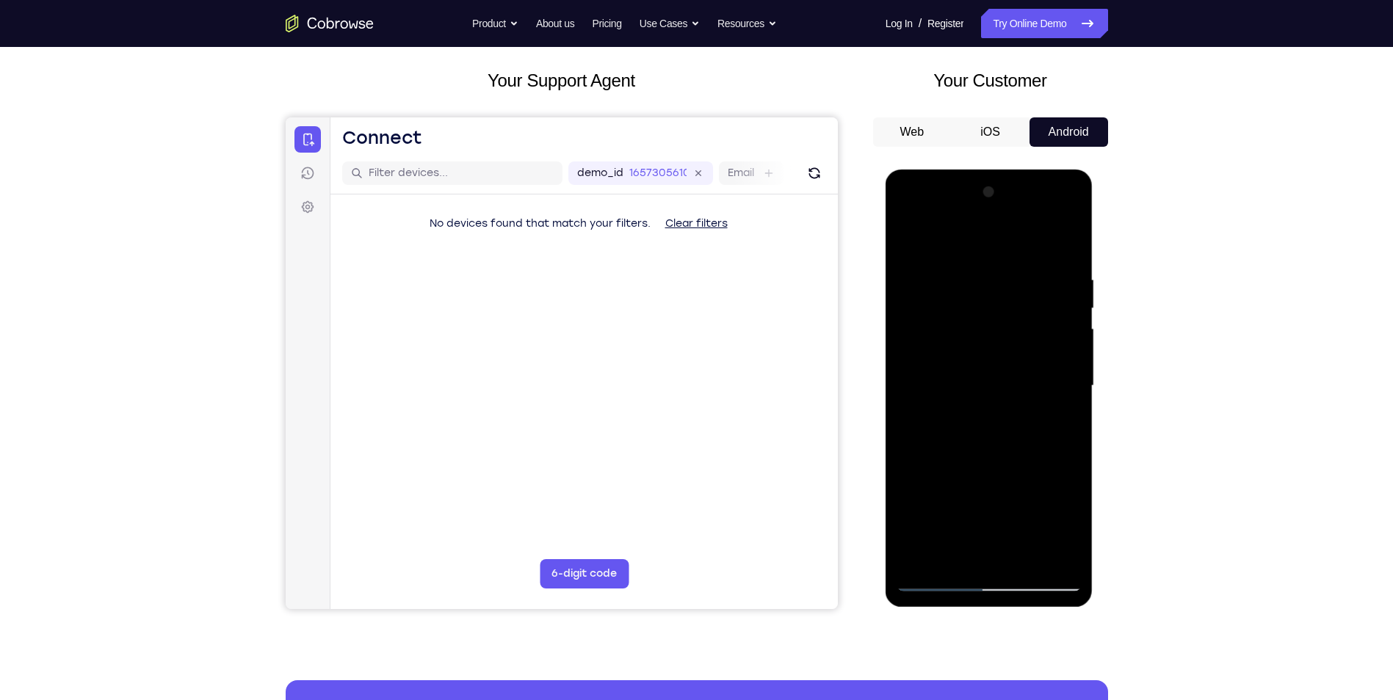
click at [982, 268] on div at bounding box center [988, 386] width 185 height 411
click at [925, 362] on div at bounding box center [988, 386] width 185 height 411
click at [1042, 336] on div at bounding box center [988, 386] width 185 height 411
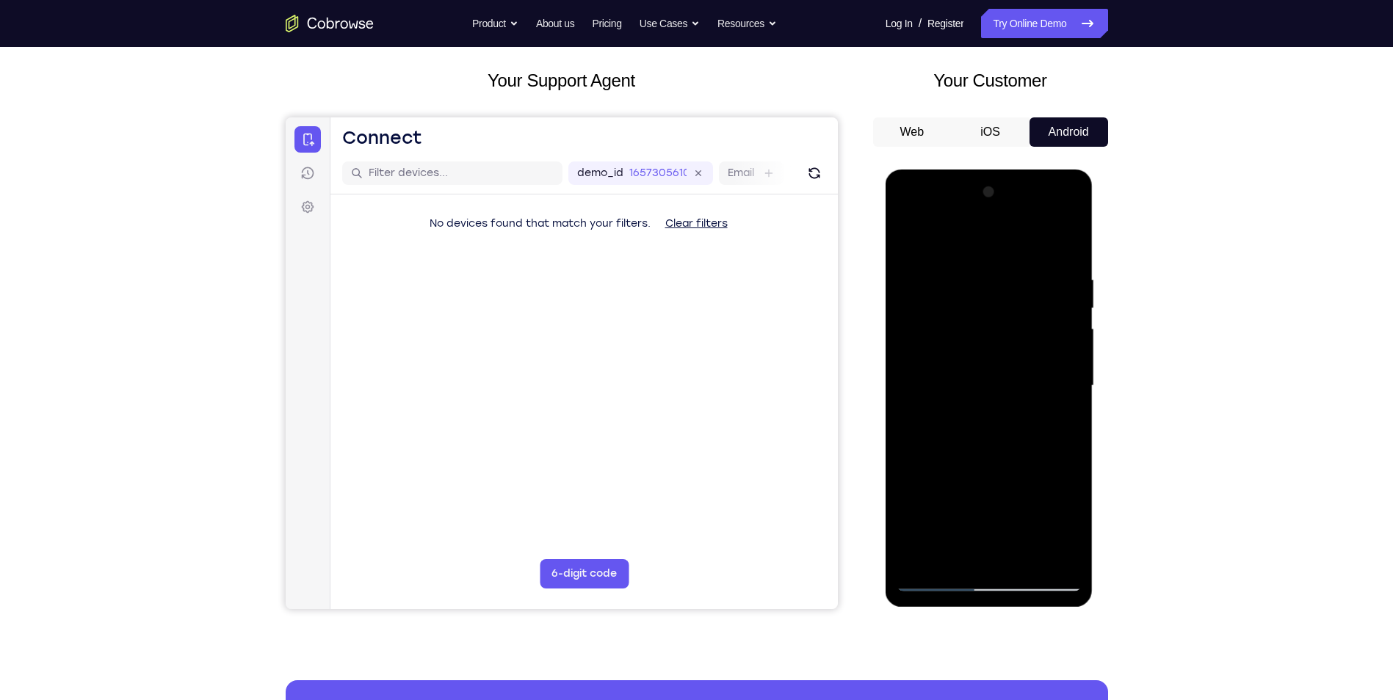
click at [1067, 242] on div at bounding box center [988, 386] width 185 height 411
click at [1071, 556] on div at bounding box center [988, 386] width 185 height 411
click at [1024, 563] on div at bounding box center [988, 386] width 185 height 411
click at [952, 342] on div at bounding box center [988, 386] width 185 height 411
click at [913, 241] on div at bounding box center [988, 386] width 185 height 411
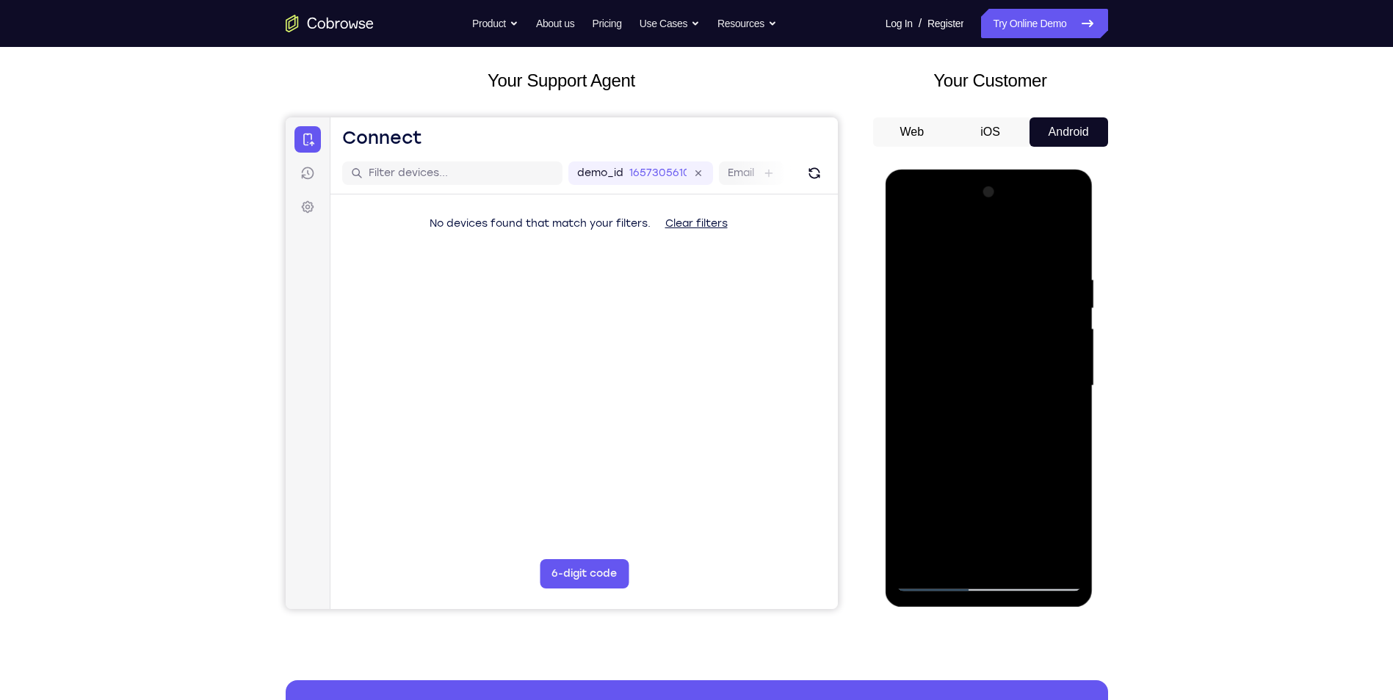
drag, startPoint x: 1001, startPoint y: 494, endPoint x: 996, endPoint y: 358, distance: 136.6
click at [996, 358] on div at bounding box center [988, 386] width 185 height 411
drag, startPoint x: 996, startPoint y: 464, endPoint x: 993, endPoint y: 402, distance: 61.7
click at [993, 402] on div at bounding box center [988, 386] width 185 height 411
drag, startPoint x: 986, startPoint y: 461, endPoint x: 995, endPoint y: 357, distance: 104.6
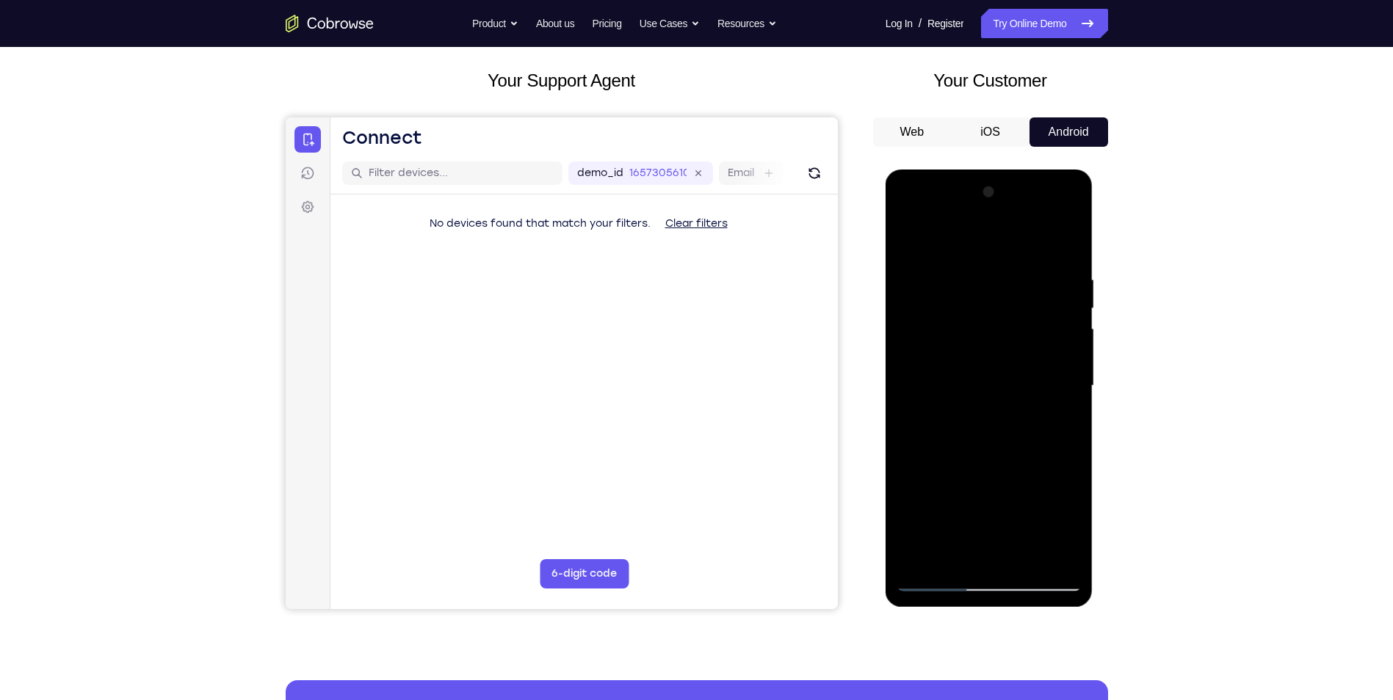
click at [995, 357] on div at bounding box center [988, 386] width 185 height 411
drag, startPoint x: 1000, startPoint y: 467, endPoint x: 998, endPoint y: 358, distance: 108.7
click at [998, 358] on div at bounding box center [988, 386] width 185 height 411
drag, startPoint x: 987, startPoint y: 496, endPoint x: 985, endPoint y: 412, distance: 84.5
click at [985, 412] on div at bounding box center [988, 386] width 185 height 411
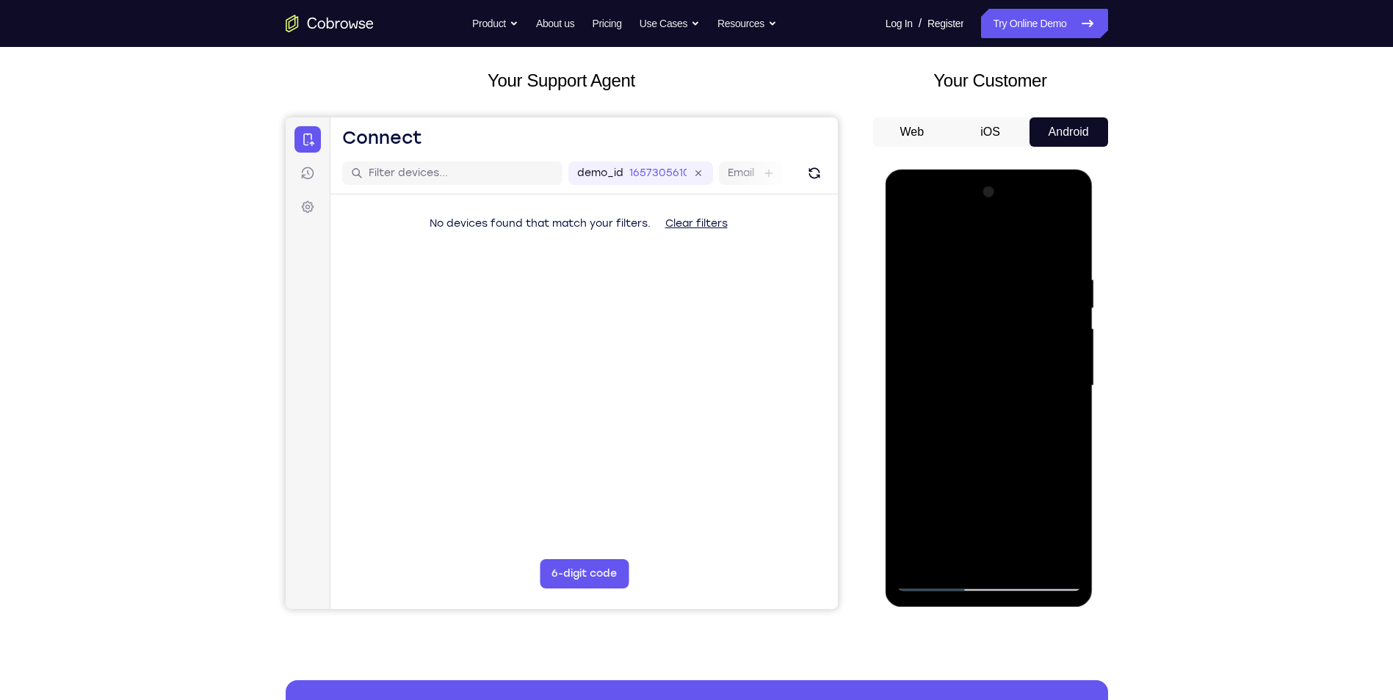
drag, startPoint x: 981, startPoint y: 492, endPoint x: 982, endPoint y: 423, distance: 69.0
click at [982, 423] on div at bounding box center [988, 386] width 185 height 411
drag, startPoint x: 978, startPoint y: 479, endPoint x: 989, endPoint y: 386, distance: 93.2
click at [989, 386] on div at bounding box center [988, 386] width 185 height 411
drag, startPoint x: 984, startPoint y: 487, endPoint x: 992, endPoint y: 401, distance: 87.0
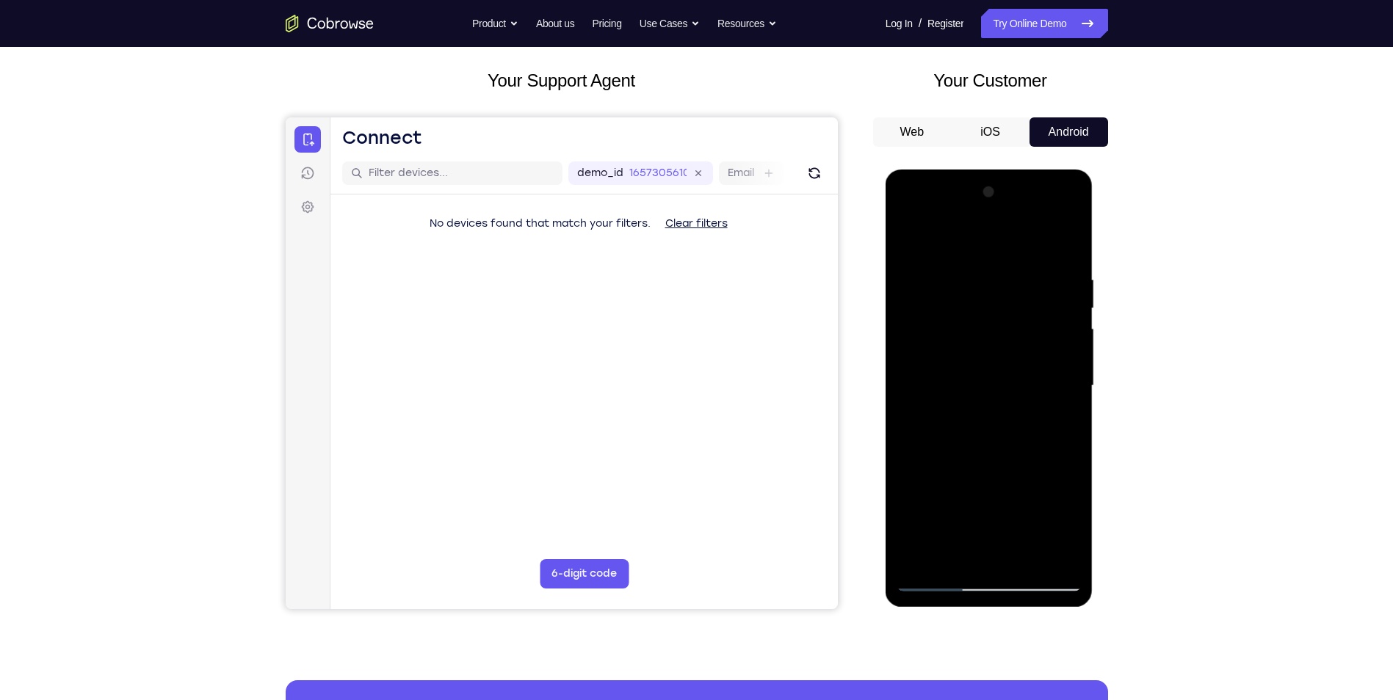
click at [992, 401] on div at bounding box center [988, 386] width 185 height 411
drag, startPoint x: 979, startPoint y: 481, endPoint x: 987, endPoint y: 360, distance: 120.7
click at [987, 360] on div at bounding box center [988, 386] width 185 height 411
drag, startPoint x: 973, startPoint y: 479, endPoint x: 969, endPoint y: 418, distance: 61.0
click at [969, 418] on div at bounding box center [988, 386] width 185 height 411
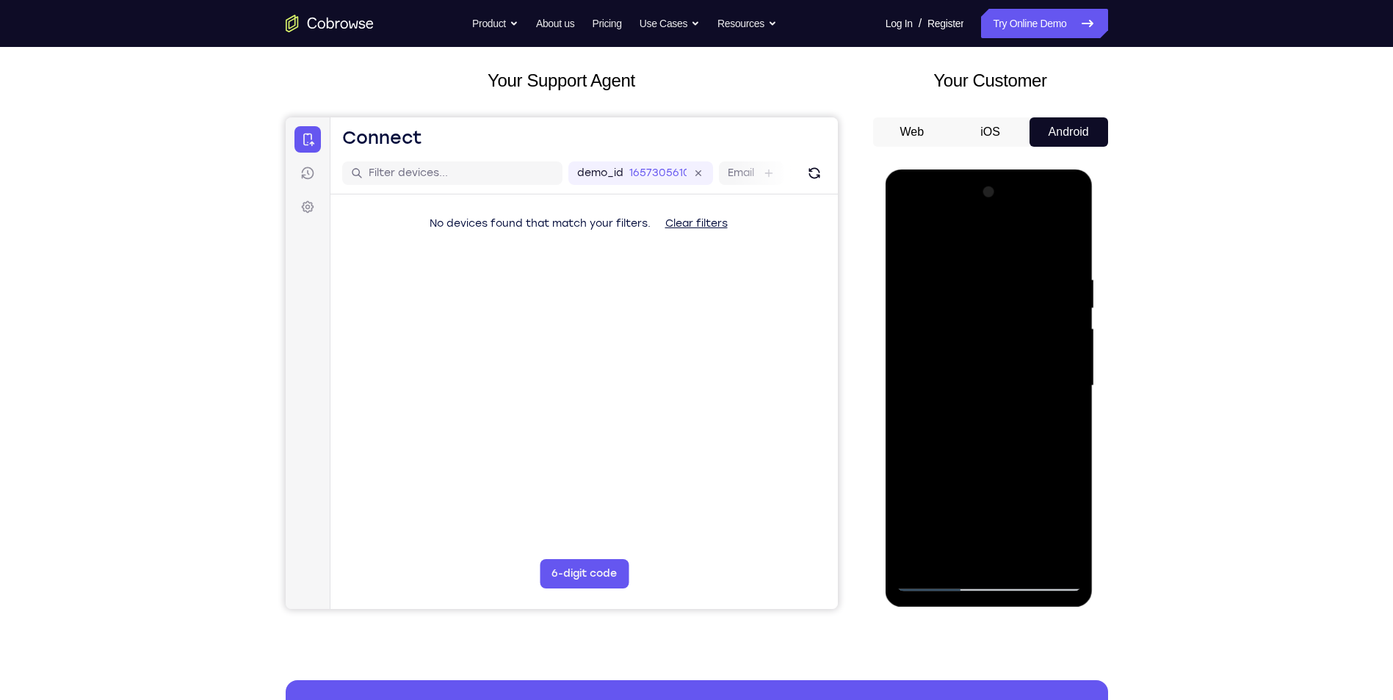
click at [962, 475] on div at bounding box center [988, 386] width 185 height 411
click at [943, 238] on div at bounding box center [988, 386] width 185 height 411
click at [1056, 560] on div at bounding box center [988, 386] width 185 height 411
click at [912, 239] on div at bounding box center [988, 386] width 185 height 411
click at [954, 323] on div at bounding box center [988, 386] width 185 height 411
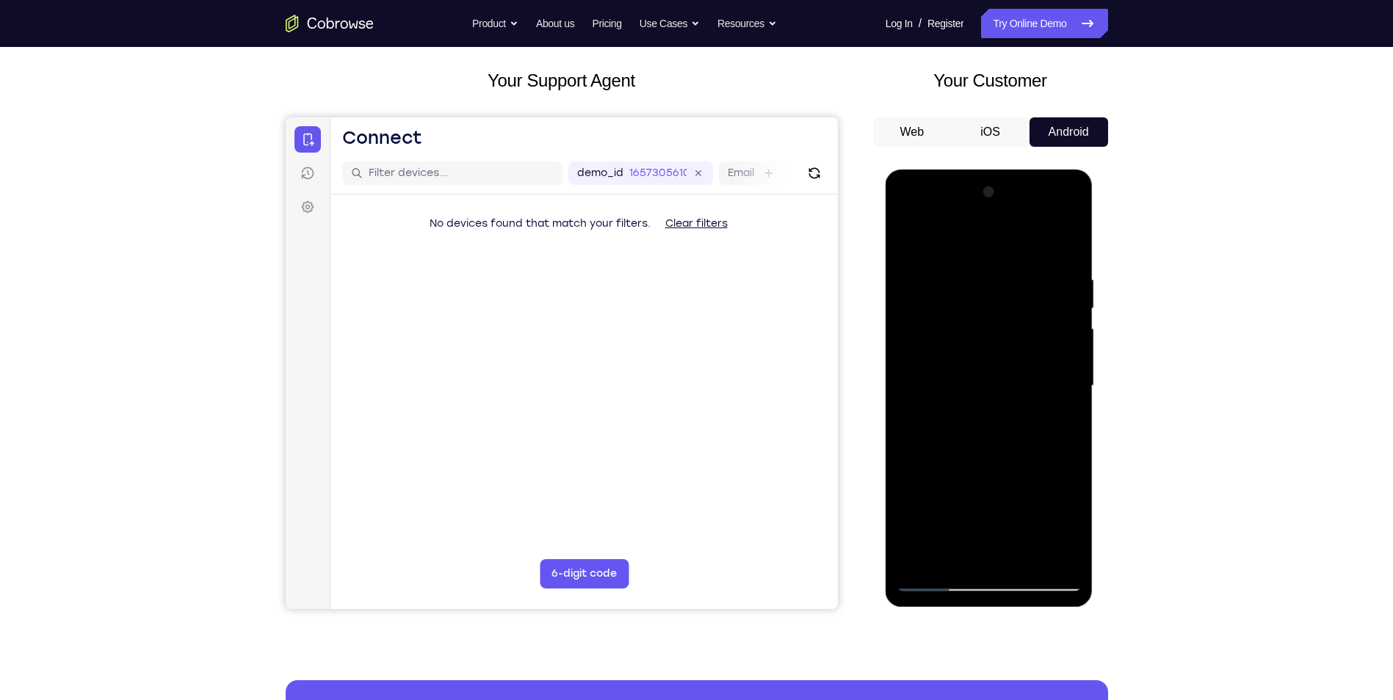
click at [956, 336] on div at bounding box center [988, 386] width 185 height 411
click at [964, 317] on div at bounding box center [988, 386] width 185 height 411
click at [962, 397] on div at bounding box center [988, 386] width 185 height 411
click at [957, 401] on div at bounding box center [988, 386] width 185 height 411
click at [1072, 258] on div at bounding box center [988, 386] width 185 height 411
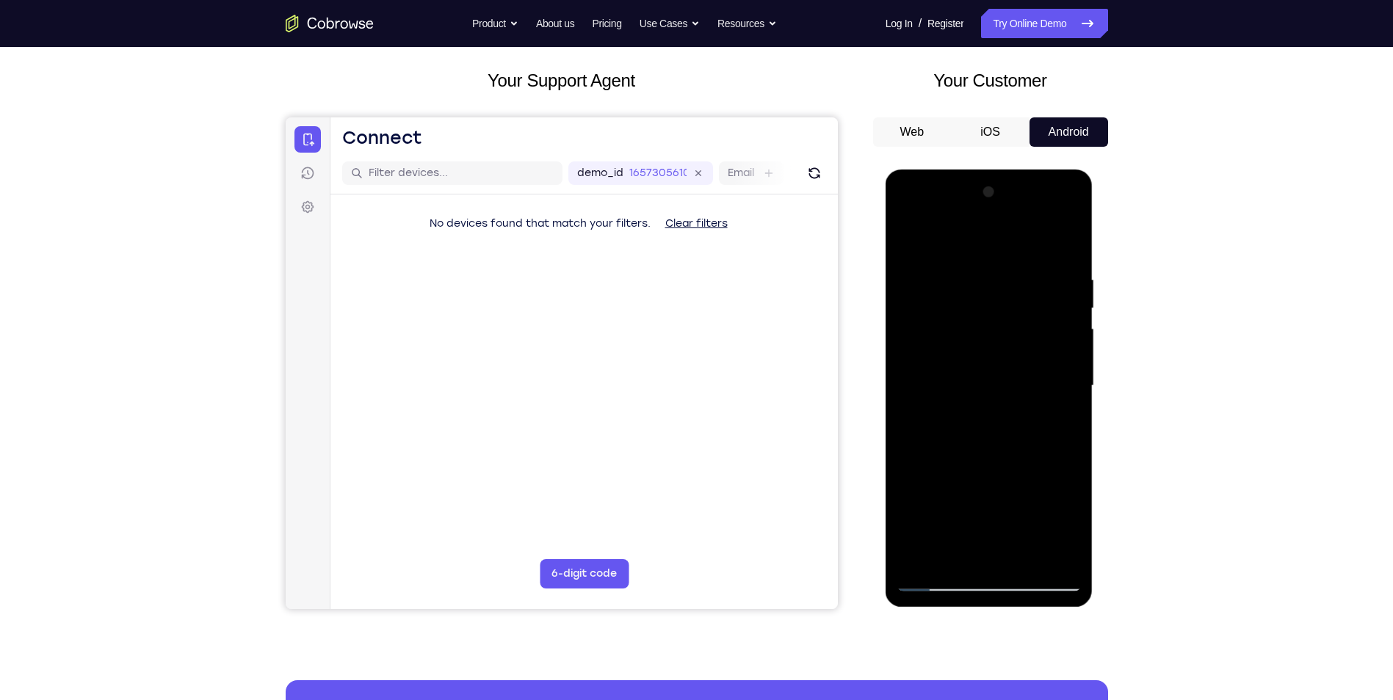
click at [909, 241] on div at bounding box center [988, 386] width 185 height 411
click at [942, 580] on div at bounding box center [988, 386] width 185 height 411
click at [1030, 560] on div at bounding box center [988, 386] width 185 height 411
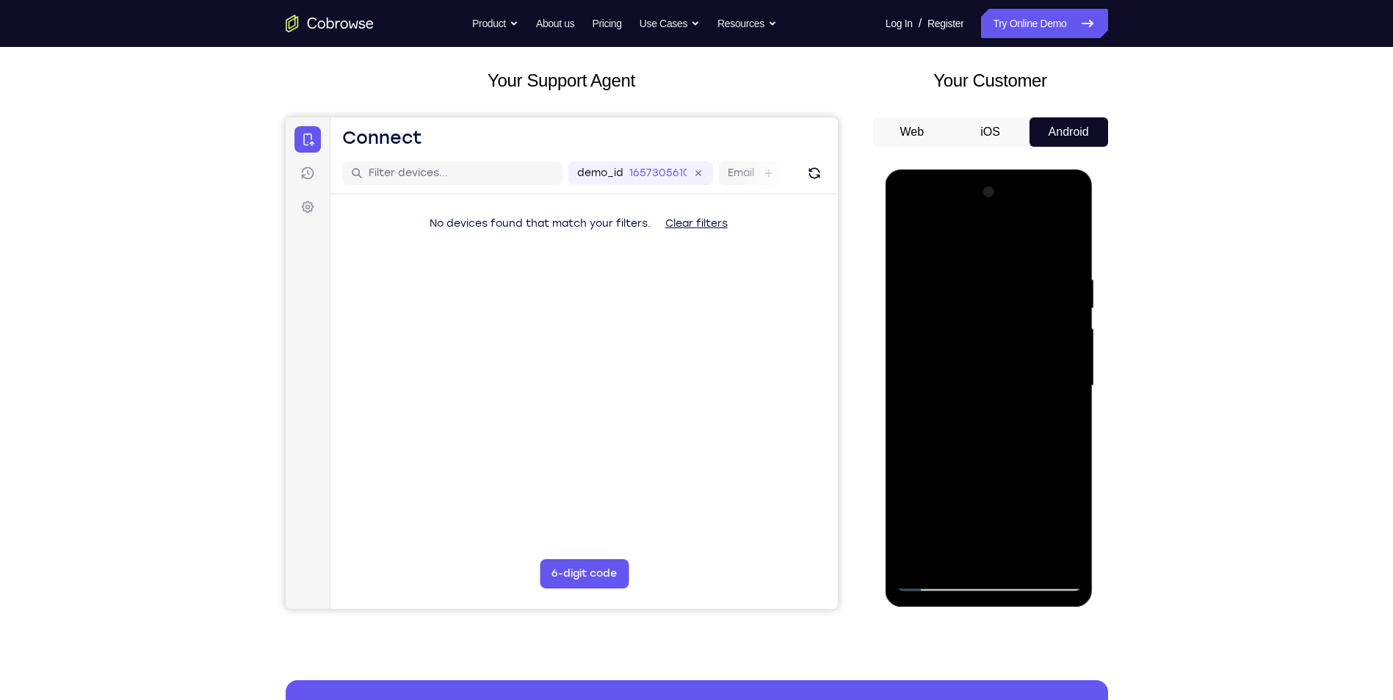
click at [913, 242] on div at bounding box center [988, 386] width 185 height 411
click at [1028, 559] on div at bounding box center [988, 386] width 185 height 411
click at [970, 349] on div at bounding box center [988, 386] width 185 height 411
click at [912, 239] on div at bounding box center [988, 386] width 185 height 411
click at [917, 235] on div at bounding box center [988, 386] width 185 height 411
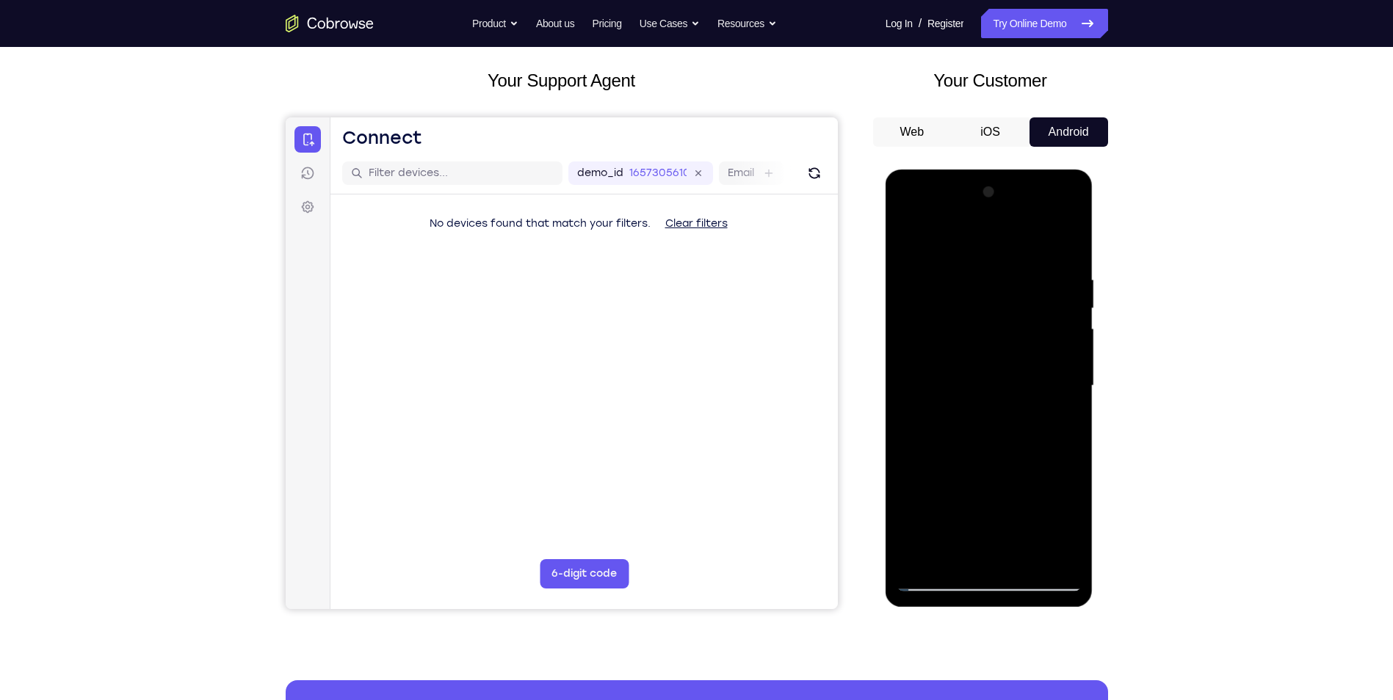
click at [1056, 560] on div at bounding box center [988, 386] width 185 height 411
drag, startPoint x: 969, startPoint y: 319, endPoint x: 984, endPoint y: 519, distance: 201.0
click at [984, 519] on div at bounding box center [988, 386] width 185 height 411
click at [1034, 556] on div at bounding box center [988, 386] width 185 height 411
click at [911, 236] on div at bounding box center [988, 386] width 185 height 411
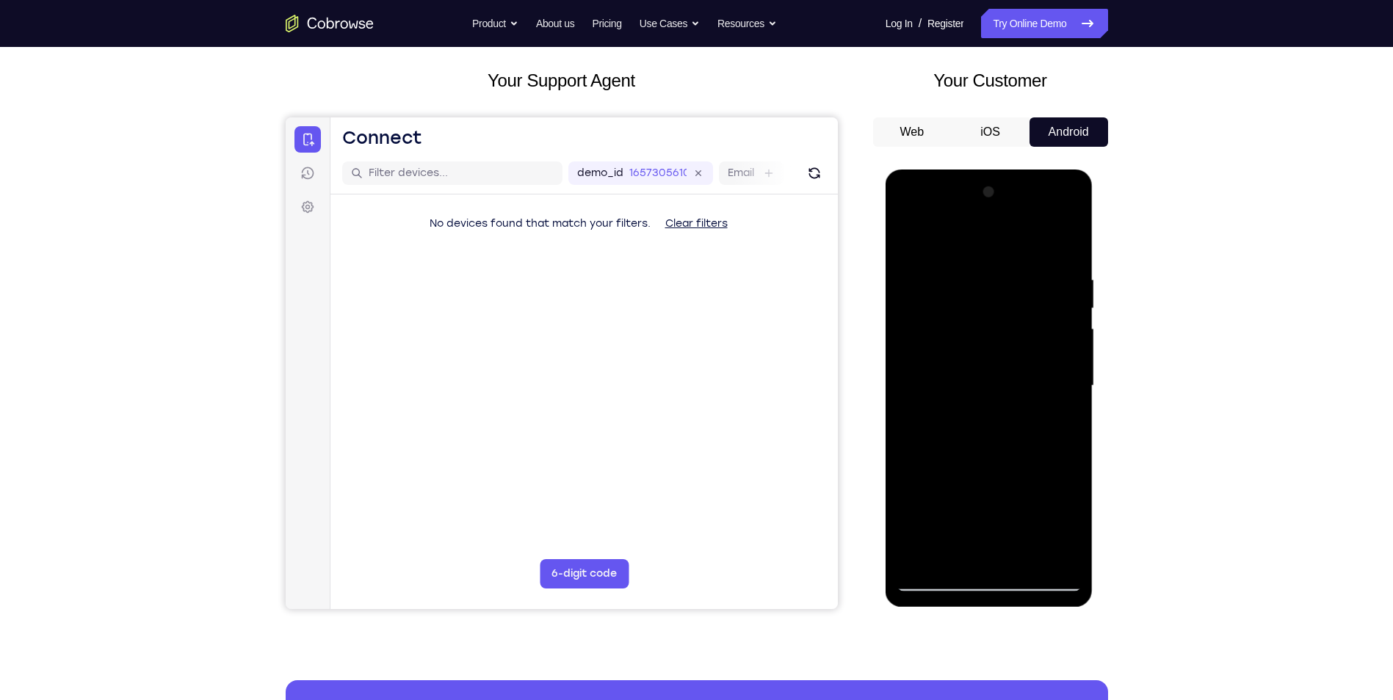
click at [964, 271] on div at bounding box center [988, 386] width 185 height 411
click at [1042, 310] on div at bounding box center [988, 386] width 185 height 411
